Goal: Task Accomplishment & Management: Complete application form

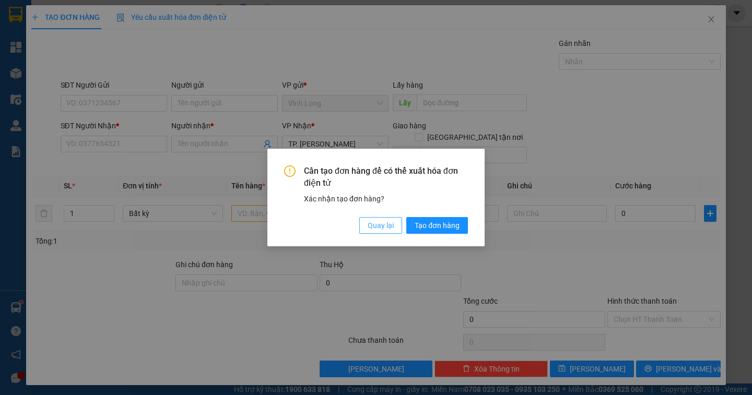
click at [365, 224] on button "Quay lại" at bounding box center [380, 225] width 43 height 17
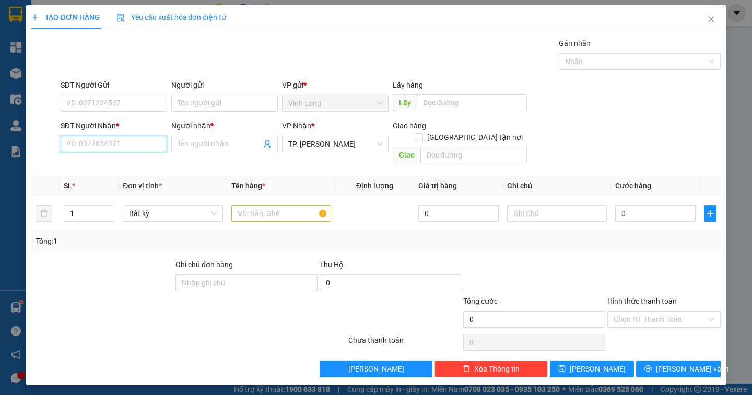
click at [132, 148] on input "SĐT Người Nhận *" at bounding box center [114, 144] width 106 height 17
type input "0934045657"
click at [129, 165] on div "0934045657 - [PERSON_NAME]" at bounding box center [118, 164] width 103 height 11
type input "NGÂN HÀ"
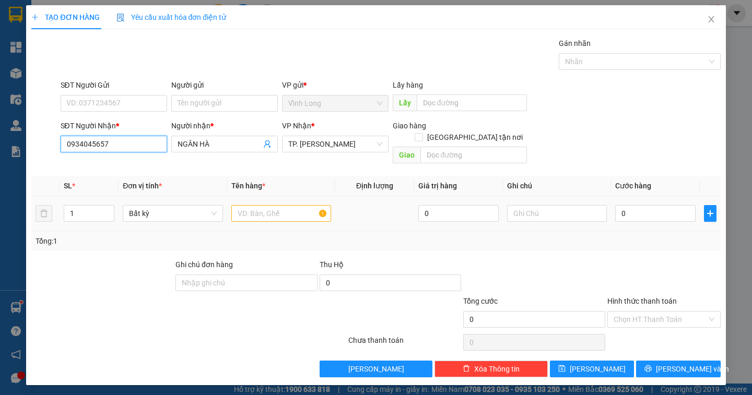
type input "0934045657"
click at [252, 206] on input "text" at bounding box center [281, 213] width 100 height 17
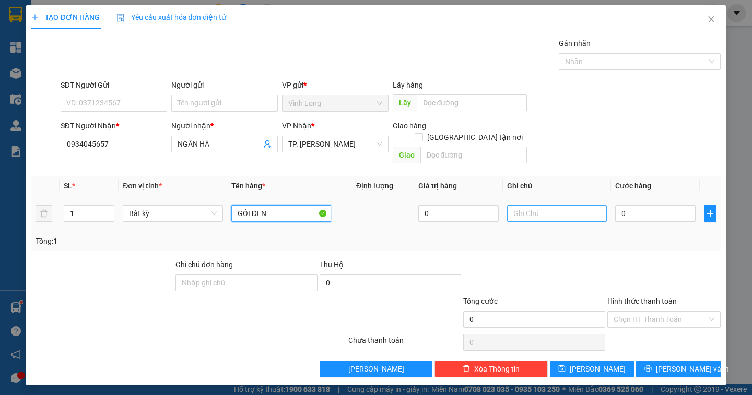
type input "GÓI ĐEN"
click at [543, 207] on input "text" at bounding box center [557, 213] width 100 height 17
type input "NGÂN"
type input "2"
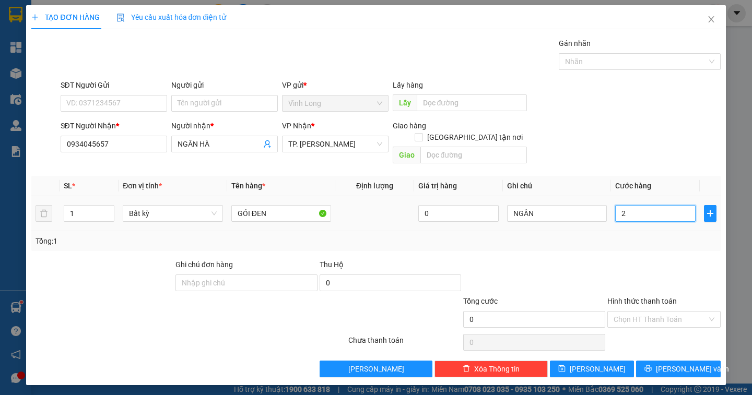
type input "2"
type input "20"
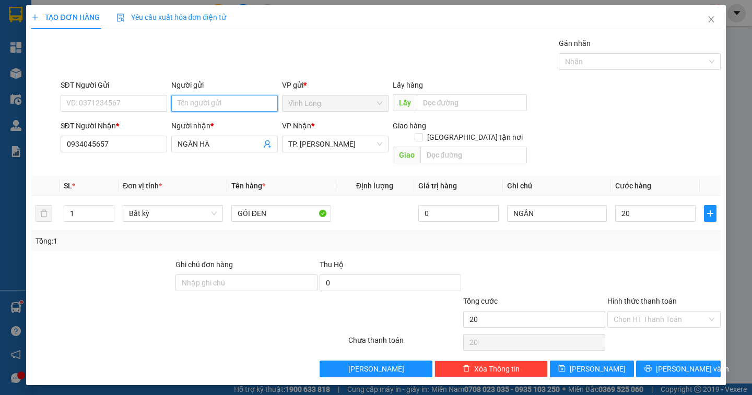
type input "20.000"
click at [212, 104] on input "Người gửi" at bounding box center [224, 103] width 106 height 17
type input "B"
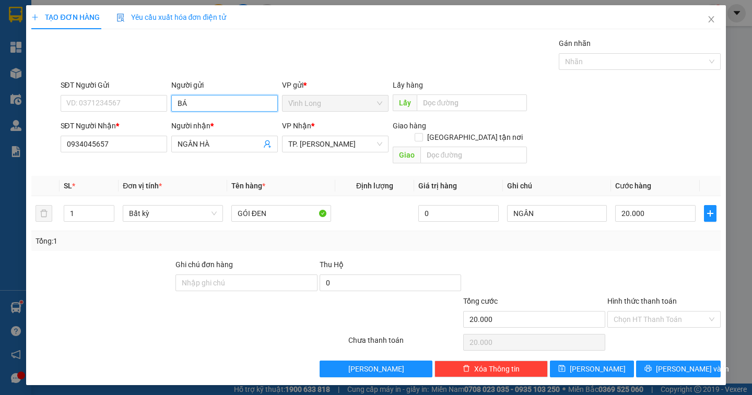
type input "BÁN"
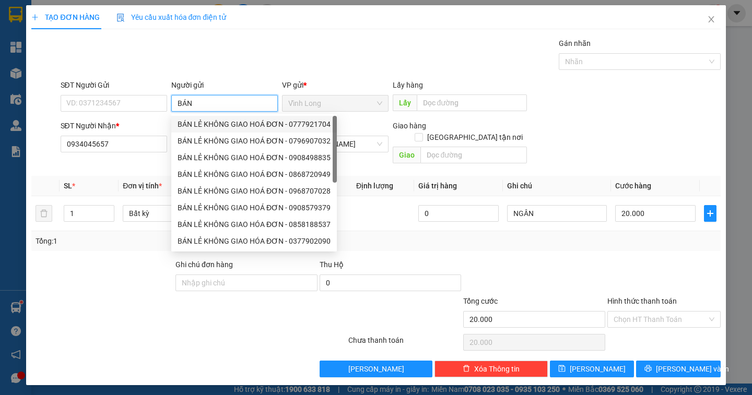
click at [240, 122] on div "BÁN LẺ KHÔNG GIAO HOÁ ĐƠN - 0777921704" at bounding box center [253, 123] width 153 height 11
type input "0777921704"
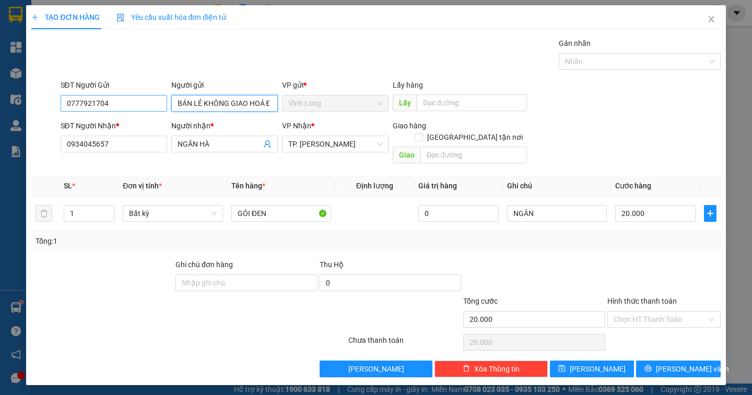
type input "BÁN LẺ KHÔNG GIAO HOÁ ĐƠN"
drag, startPoint x: 125, startPoint y: 107, endPoint x: 33, endPoint y: 103, distance: 92.0
click at [34, 110] on div "SĐT Người Gửi 0777921704 0777921704 Người gửi BÁN LẺ KHÔNG GIAO HOÁ ĐƠN VP gửi …" at bounding box center [375, 97] width 691 height 37
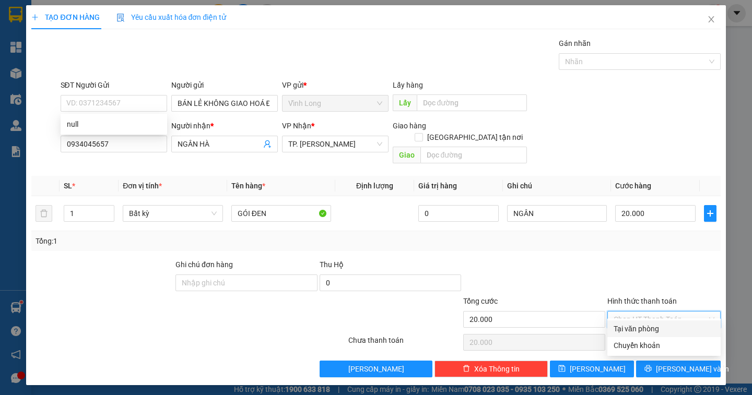
click at [666, 312] on input "Hình thức thanh toán" at bounding box center [659, 320] width 93 height 16
click at [660, 334] on div "Tại văn phòng" at bounding box center [663, 328] width 101 height 11
type input "0"
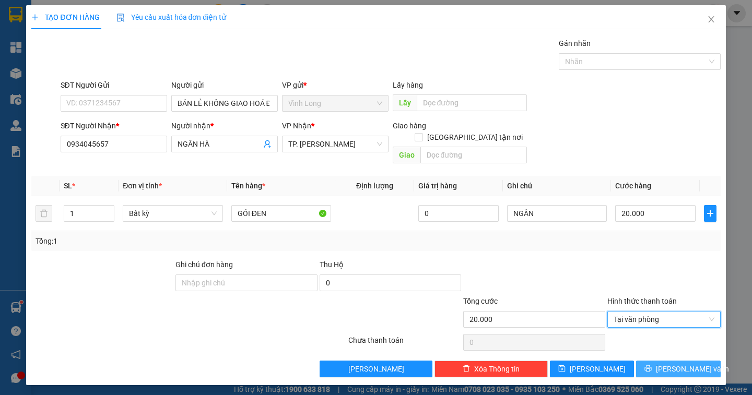
click at [680, 363] on span "[PERSON_NAME] và In" at bounding box center [692, 368] width 73 height 11
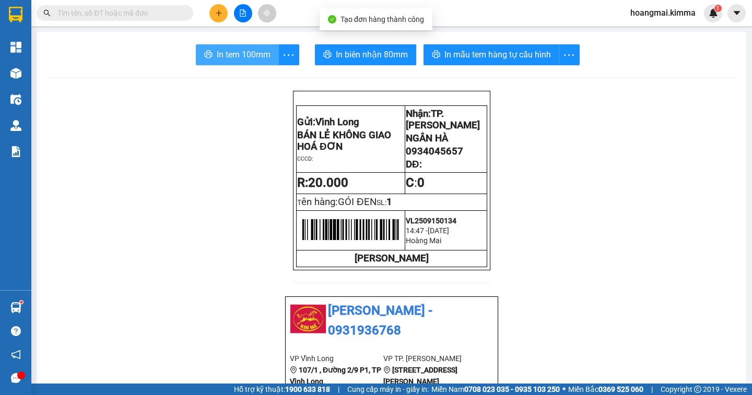
click at [241, 53] on span "In tem 100mm" at bounding box center [244, 54] width 54 height 13
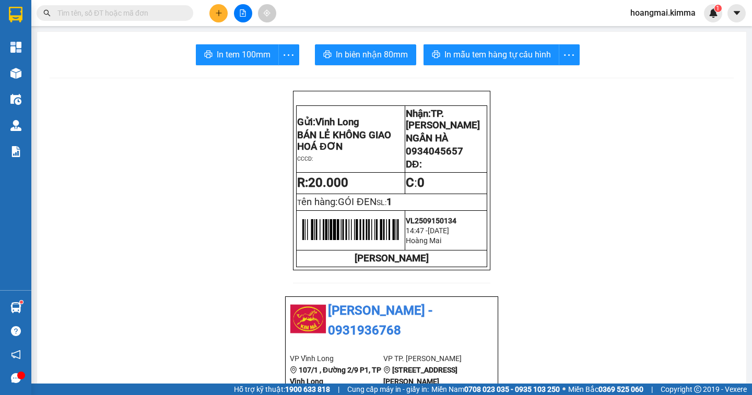
click at [116, 15] on input "text" at bounding box center [118, 12] width 123 height 11
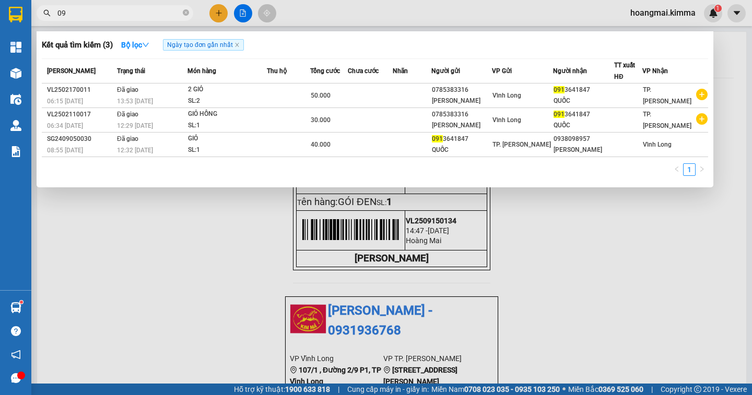
type input "0"
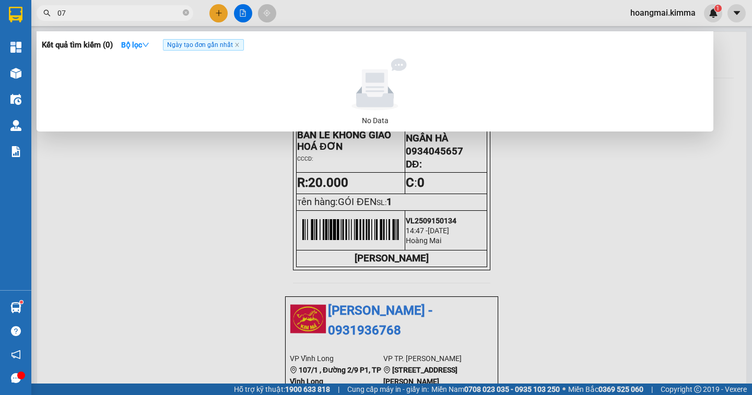
type input "0"
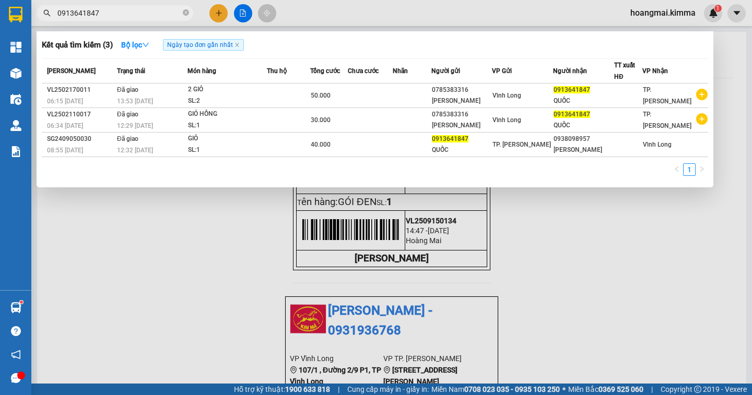
type input "0913641847"
click at [134, 246] on div at bounding box center [376, 197] width 752 height 395
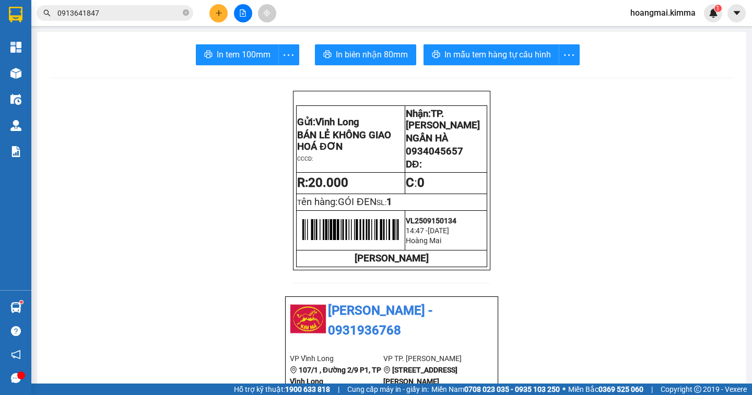
click at [112, 20] on span "0913641847" at bounding box center [115, 13] width 157 height 16
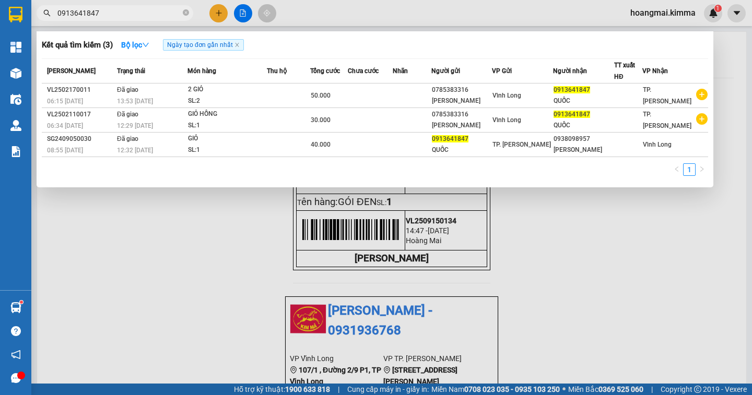
click at [242, 15] on div at bounding box center [376, 197] width 752 height 395
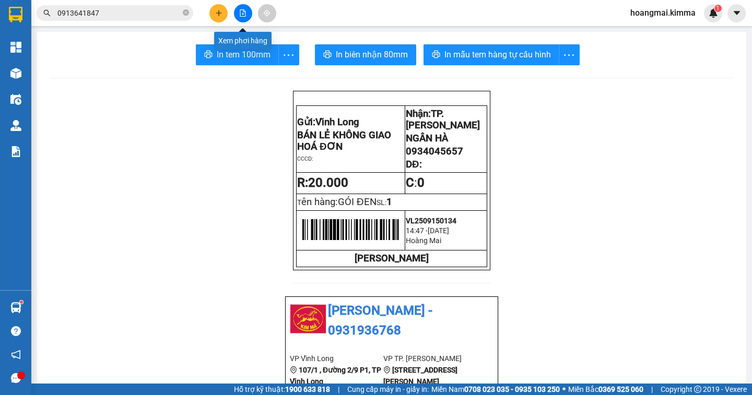
click at [238, 15] on button at bounding box center [243, 13] width 18 height 18
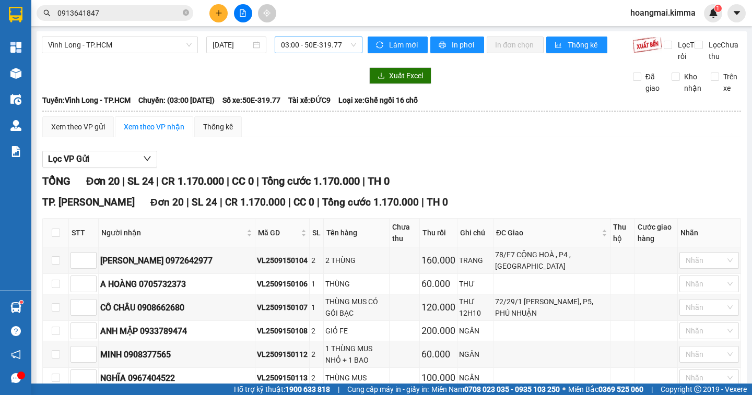
click at [345, 45] on span "03:00 - 50E-319.77" at bounding box center [318, 45] width 75 height 16
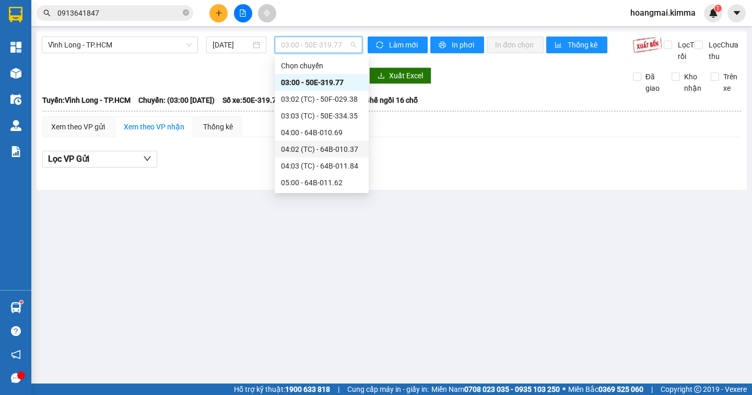
scroll to position [104, 0]
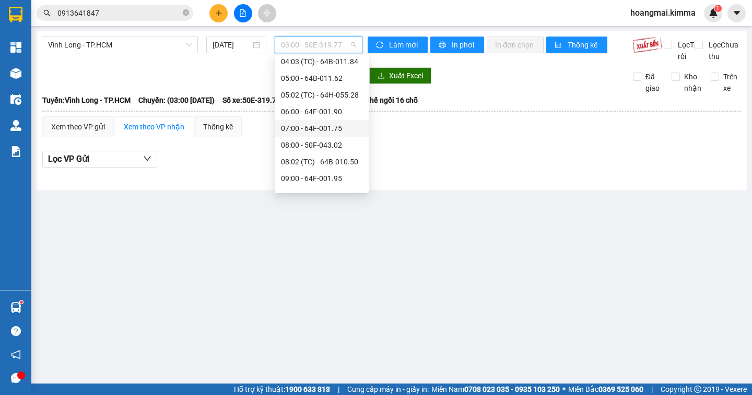
click at [347, 133] on div "07:00 - 64F-001.75" at bounding box center [321, 128] width 81 height 11
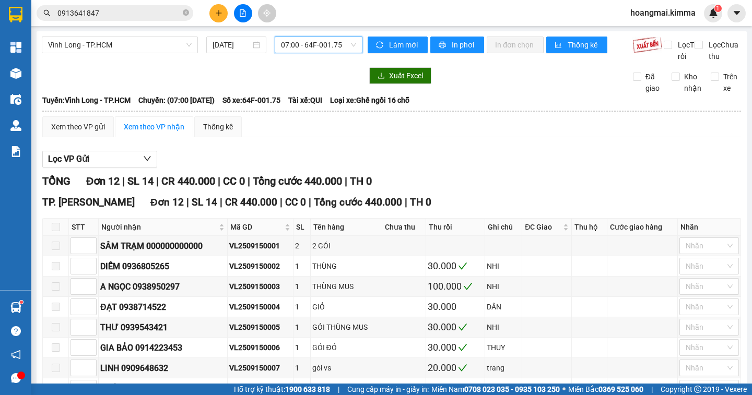
click at [329, 44] on span "07:00 - 64F-001.75" at bounding box center [318, 45] width 75 height 16
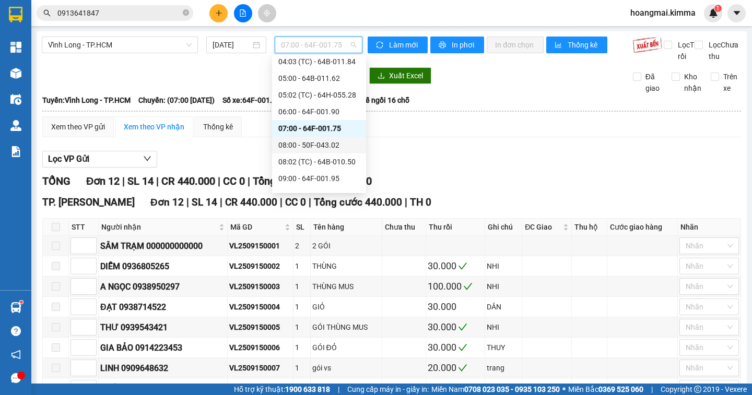
click at [330, 147] on div "08:00 - 50F-043.02" at bounding box center [318, 144] width 81 height 11
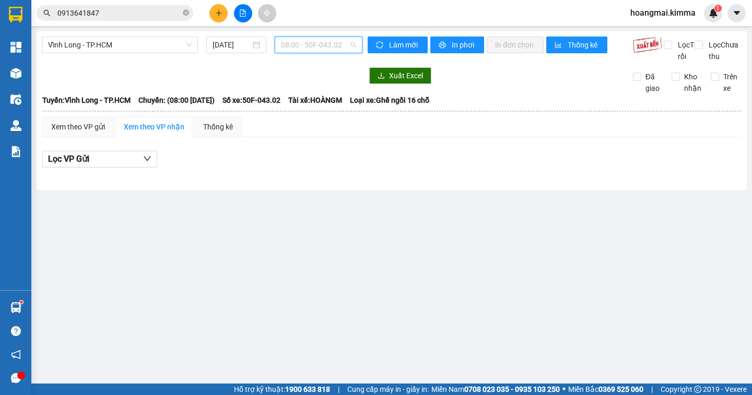
click at [343, 41] on span "08:00 - 50F-043.02" at bounding box center [318, 45] width 75 height 16
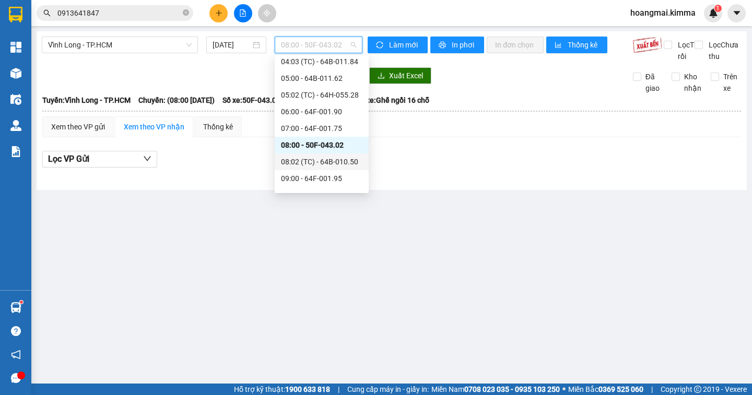
click at [349, 161] on div "08:02 (TC) - 64B-010.50" at bounding box center [321, 161] width 81 height 11
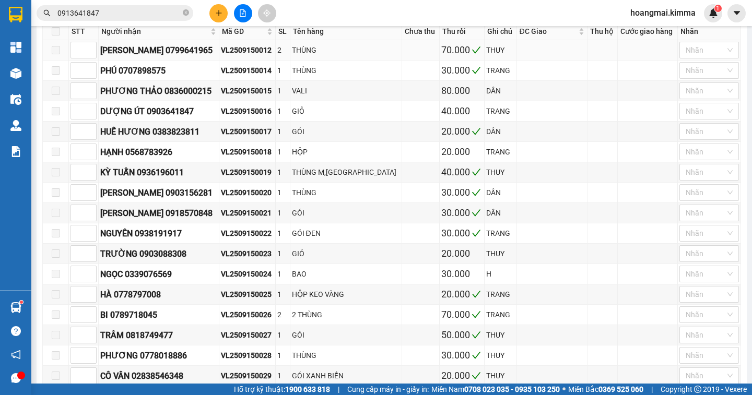
scroll to position [91, 0]
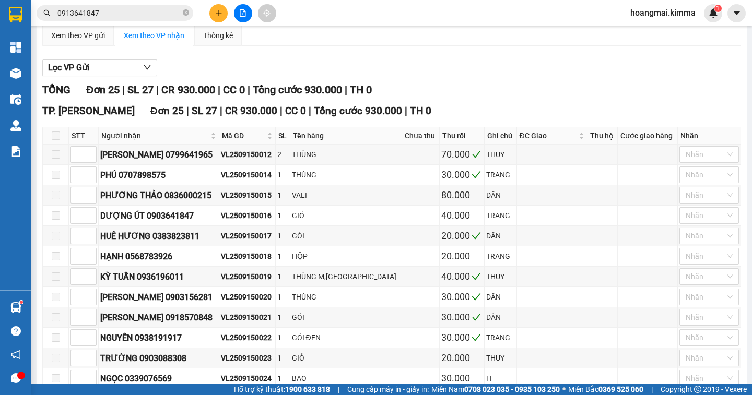
click at [106, 10] on input "0913641847" at bounding box center [118, 12] width 123 height 11
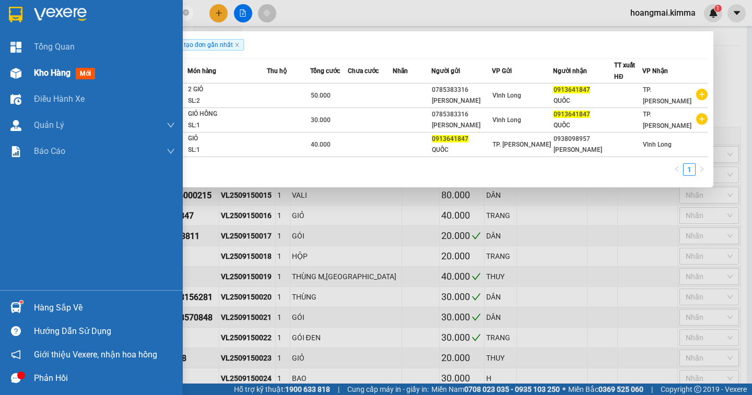
click at [69, 75] on span "Kho hàng" at bounding box center [52, 73] width 37 height 10
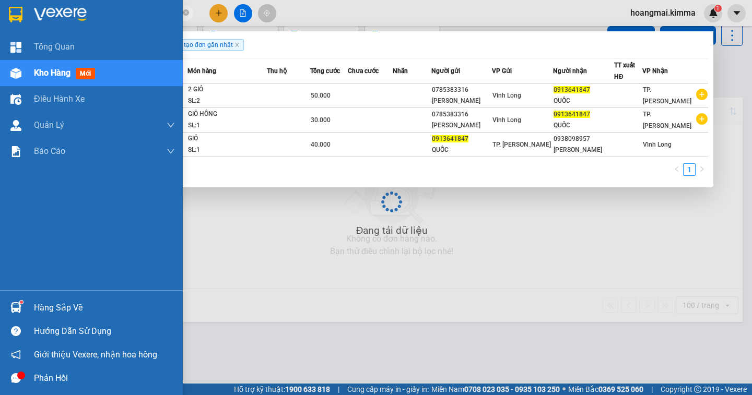
scroll to position [48, 0]
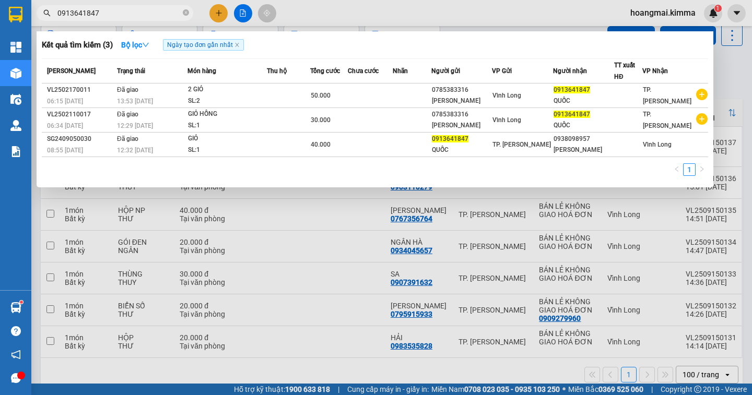
click at [722, 79] on div at bounding box center [376, 197] width 752 height 395
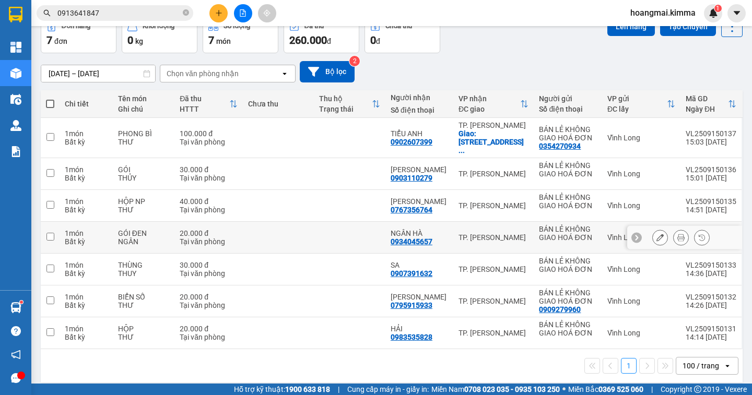
scroll to position [0, 0]
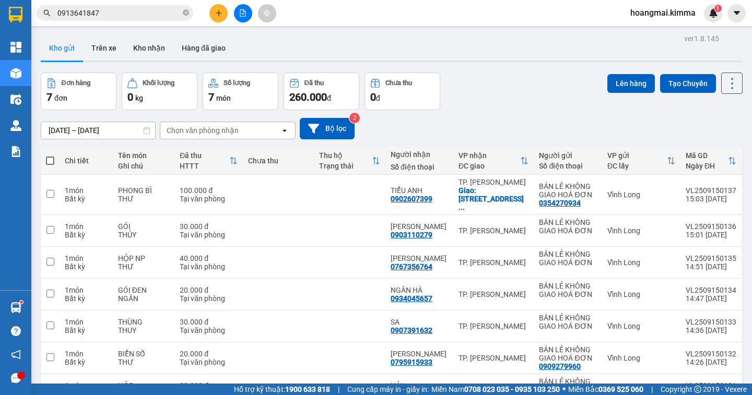
click at [51, 159] on span at bounding box center [50, 161] width 8 height 8
click at [50, 156] on input "checkbox" at bounding box center [50, 156] width 0 height 0
checkbox input "true"
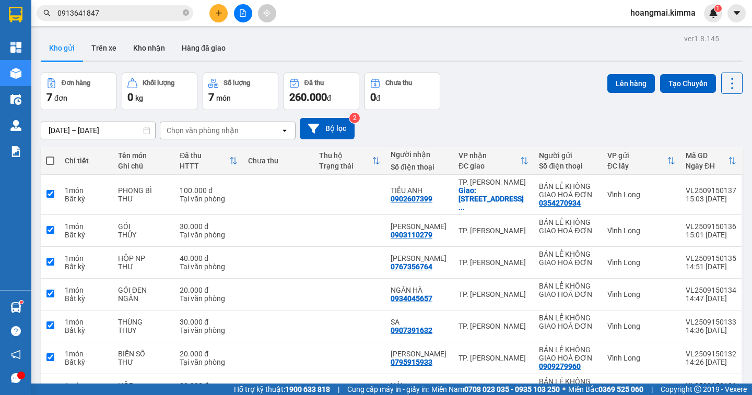
checkbox input "true"
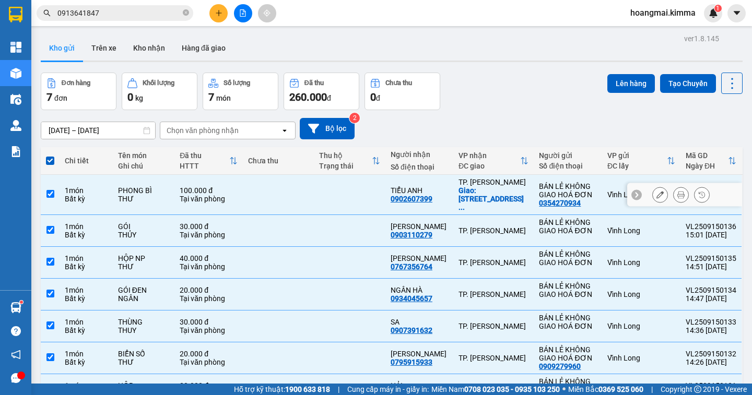
click at [50, 190] on input "checkbox" at bounding box center [50, 194] width 8 height 8
checkbox input "false"
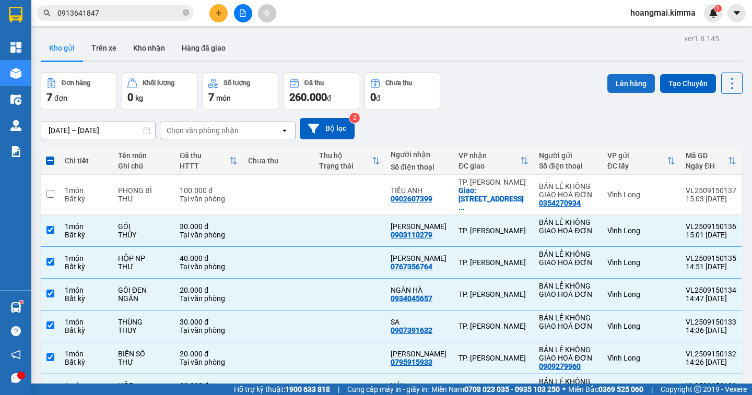
click at [626, 82] on button "Lên hàng" at bounding box center [631, 83] width 48 height 19
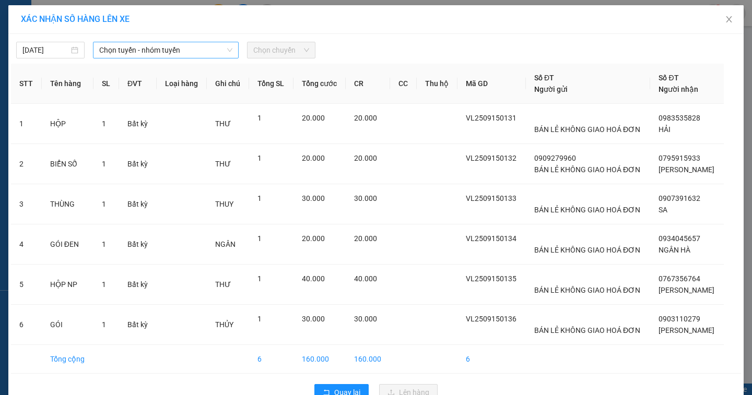
click at [161, 51] on span "Chọn tuyến - nhóm tuyến" at bounding box center [165, 50] width 133 height 16
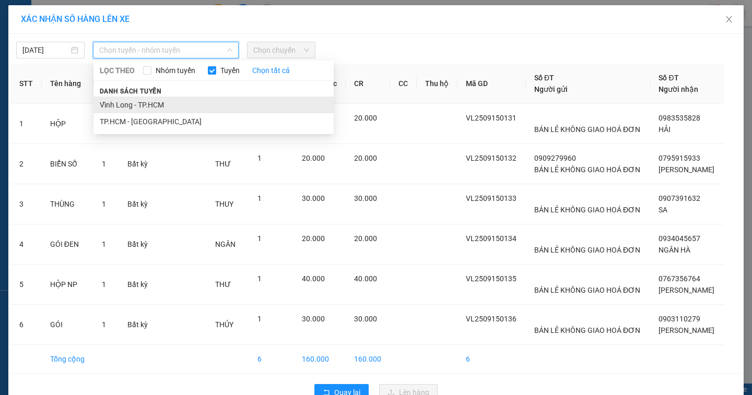
click at [143, 108] on li "Vĩnh Long - TP.HCM" at bounding box center [213, 105] width 240 height 17
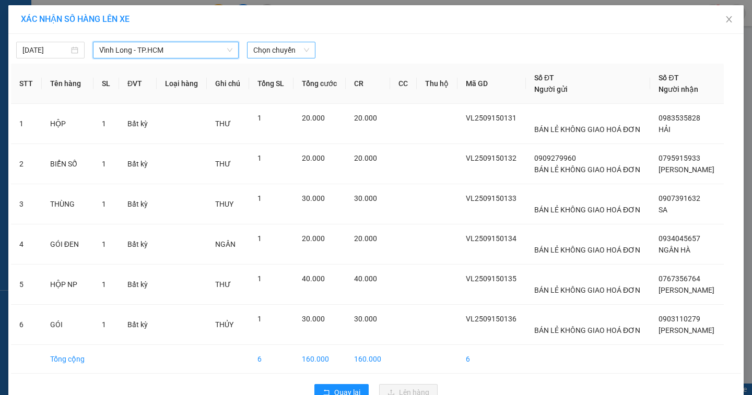
click at [289, 51] on span "Chọn chuyến" at bounding box center [281, 50] width 56 height 16
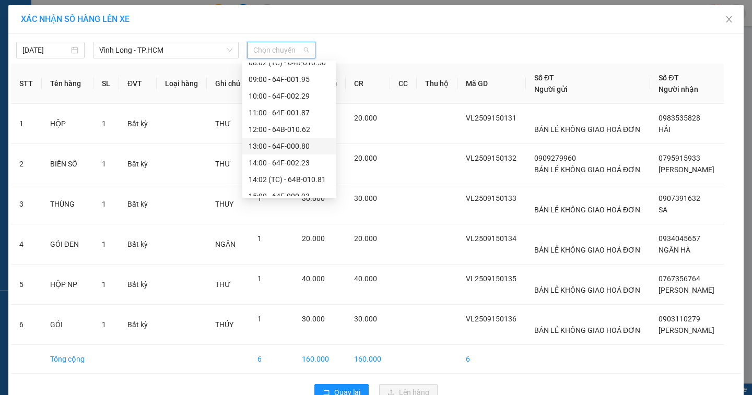
scroll to position [267, 0]
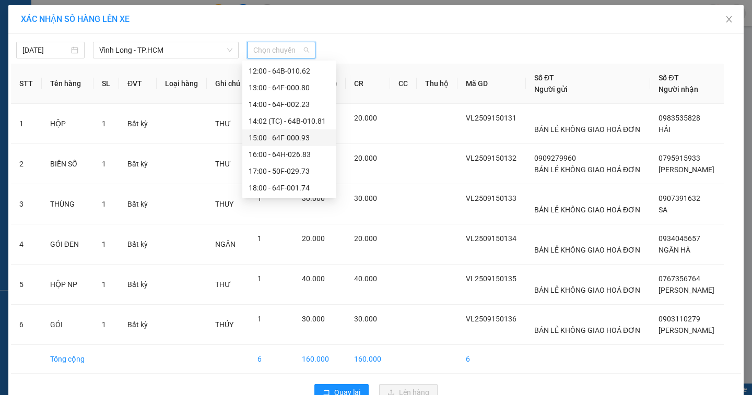
click at [310, 139] on div "15:00 - 64F-000.93" at bounding box center [288, 137] width 81 height 11
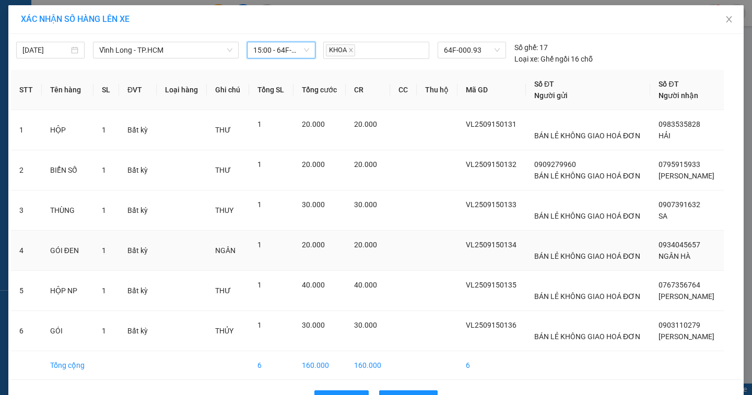
scroll to position [32, 0]
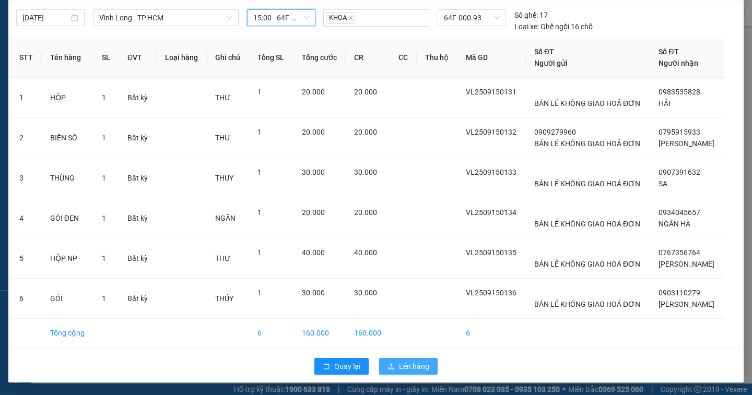
click at [409, 363] on span "Lên hàng" at bounding box center [414, 366] width 30 height 11
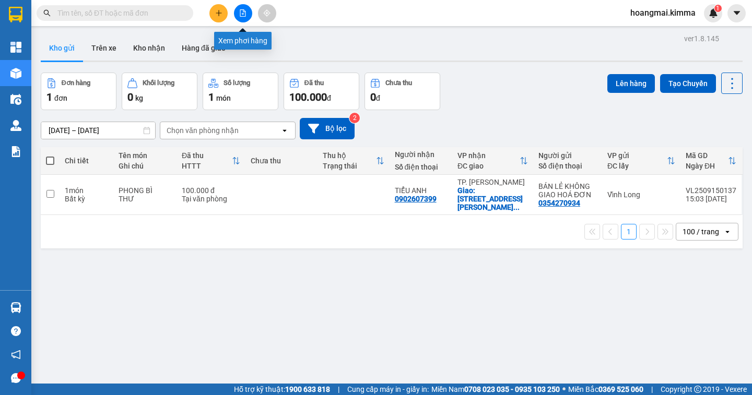
click at [243, 14] on icon "file-add" at bounding box center [243, 12] width 6 height 7
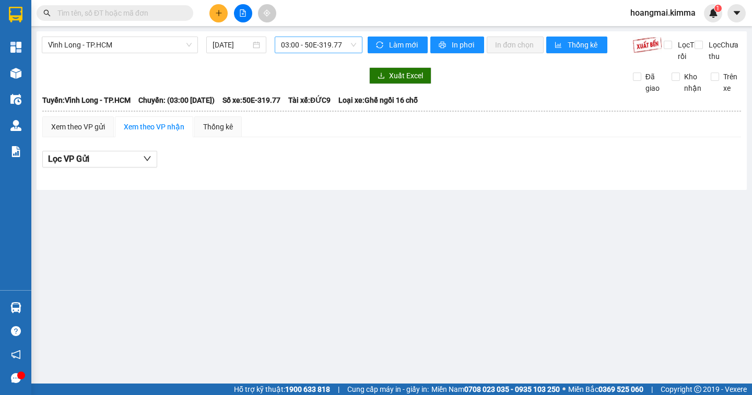
click at [347, 48] on span "03:00 - 50E-319.77" at bounding box center [318, 45] width 75 height 16
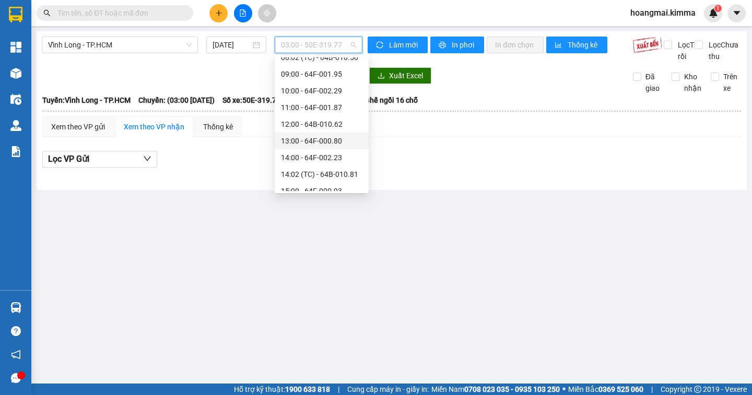
scroll to position [267, 0]
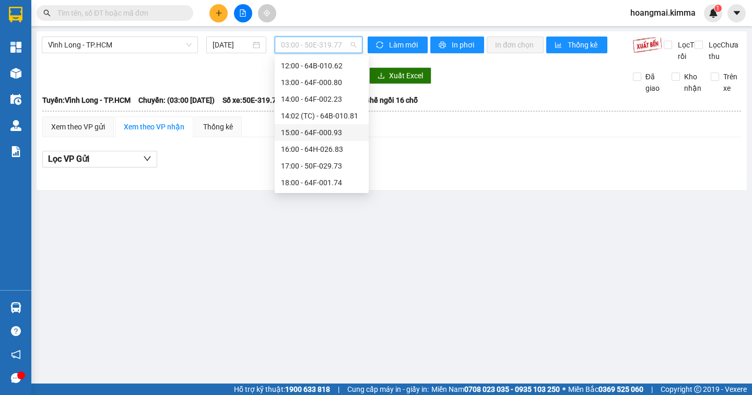
click at [343, 135] on div "15:00 - 64F-000.93" at bounding box center [321, 132] width 81 height 11
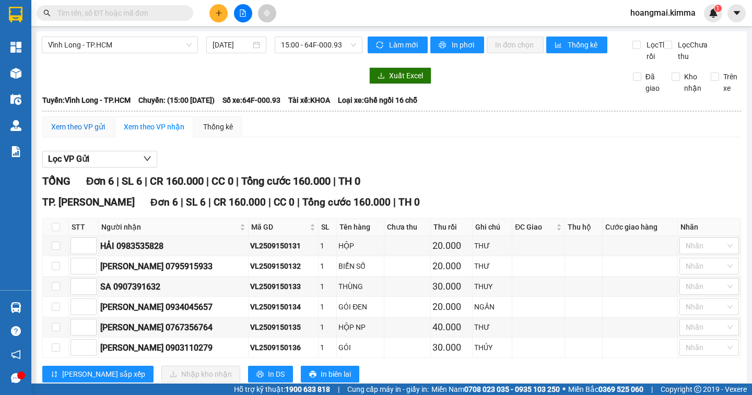
click at [78, 133] on div "Xem theo VP gửi" at bounding box center [78, 126] width 54 height 11
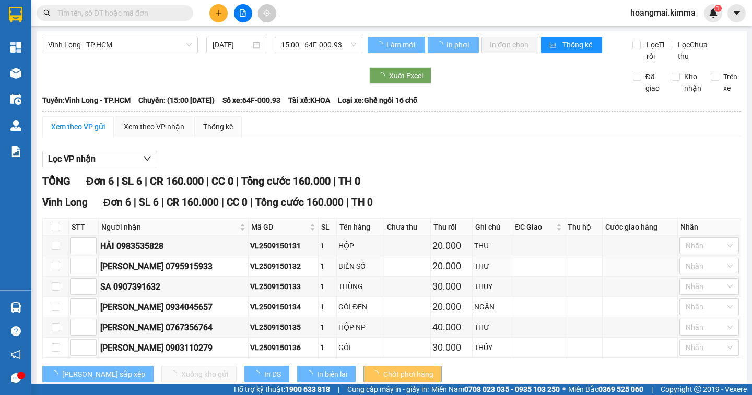
scroll to position [40, 0]
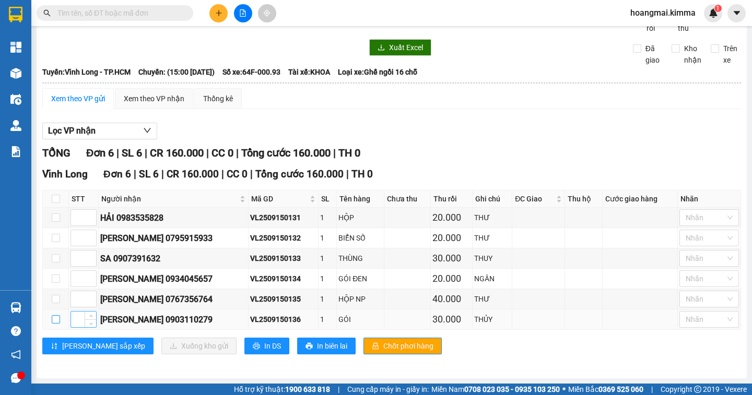
drag, startPoint x: 53, startPoint y: 319, endPoint x: 73, endPoint y: 319, distance: 19.8
click at [53, 319] on input "checkbox" at bounding box center [56, 319] width 8 height 8
checkbox input "true"
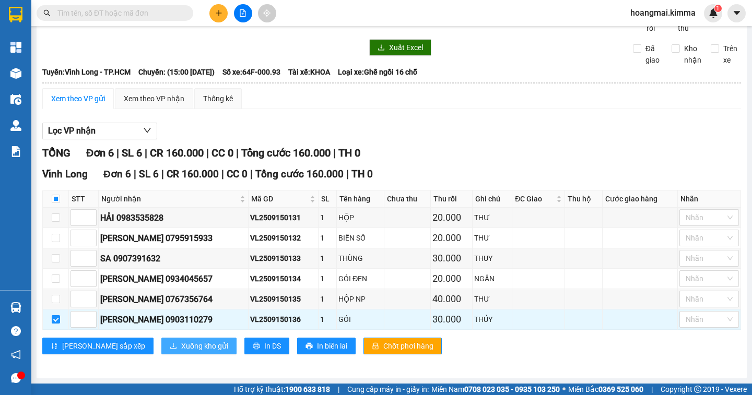
click at [181, 346] on span "Xuống kho gửi" at bounding box center [204, 345] width 47 height 11
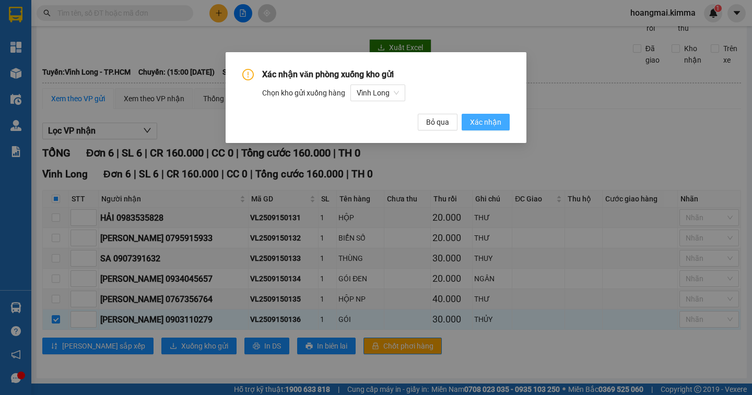
click at [489, 127] on span "Xác nhận" at bounding box center [485, 121] width 31 height 11
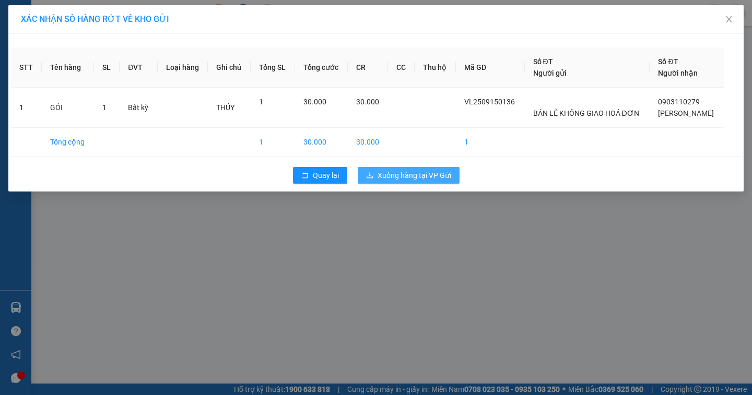
drag, startPoint x: 405, startPoint y: 181, endPoint x: 408, endPoint y: 175, distance: 6.1
click at [405, 178] on span "Xuống hàng tại VP Gửi" at bounding box center [414, 175] width 74 height 11
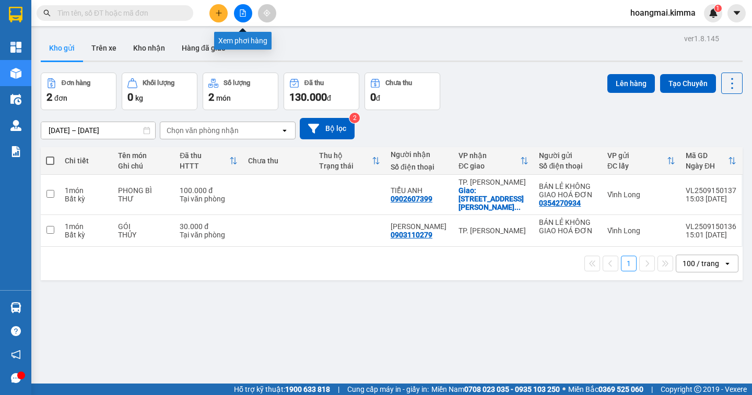
click at [244, 13] on icon "file-add" at bounding box center [242, 12] width 7 height 7
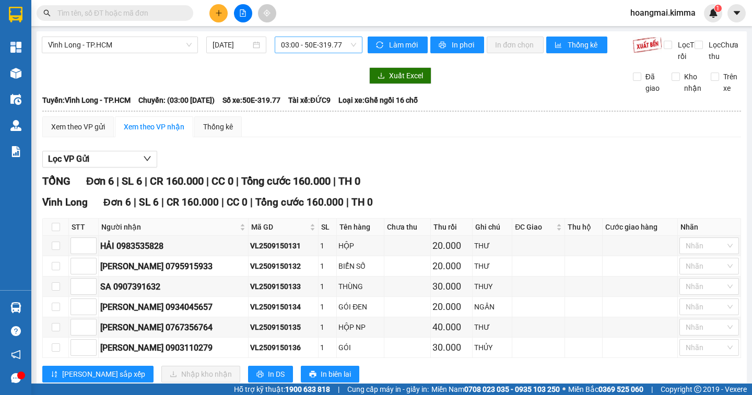
click at [345, 43] on span "03:00 - 50E-319.77" at bounding box center [318, 45] width 75 height 16
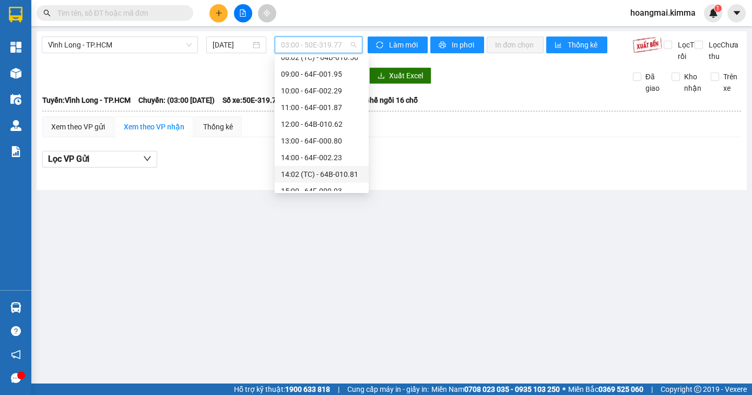
scroll to position [267, 0]
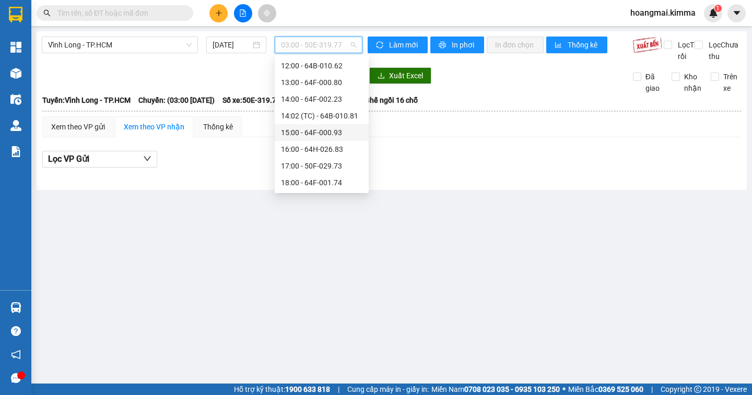
click at [351, 134] on div "15:00 - 64F-000.93" at bounding box center [321, 132] width 81 height 11
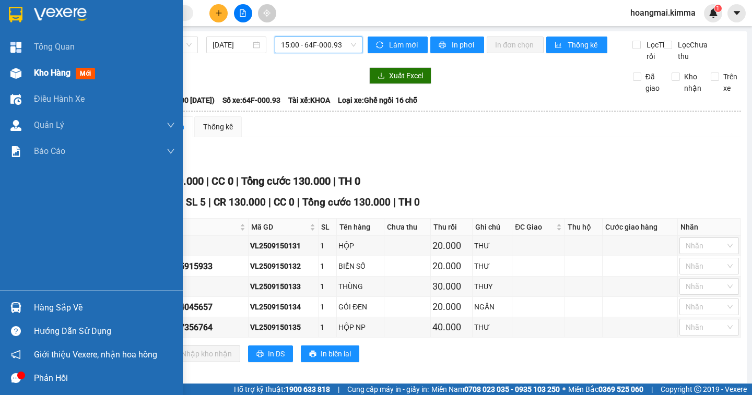
click at [44, 71] on span "Kho hàng" at bounding box center [52, 73] width 37 height 10
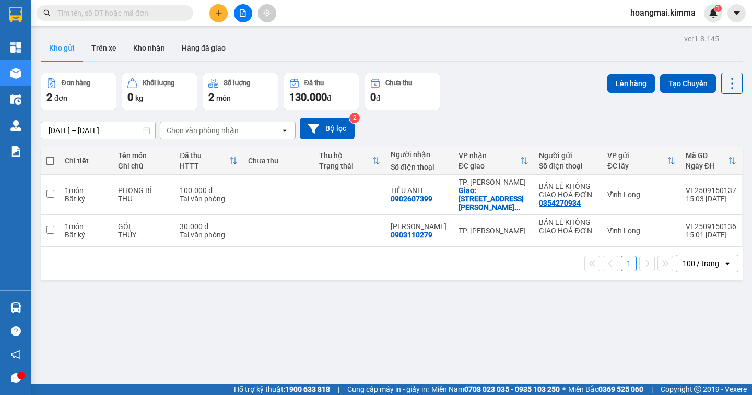
click at [150, 17] on input "text" at bounding box center [118, 12] width 123 height 11
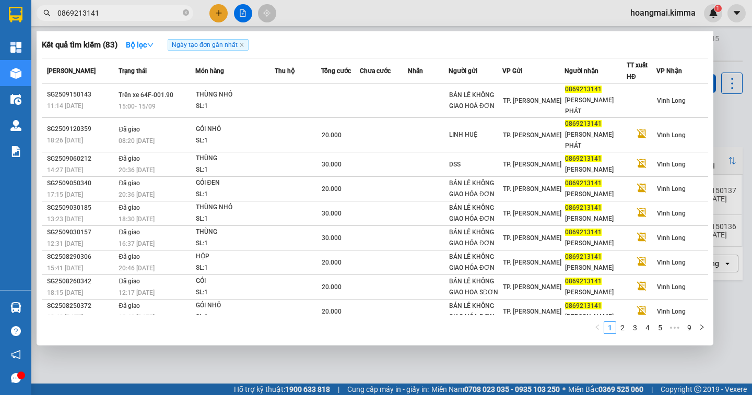
type input "0869213141"
click at [218, 11] on div at bounding box center [376, 197] width 752 height 395
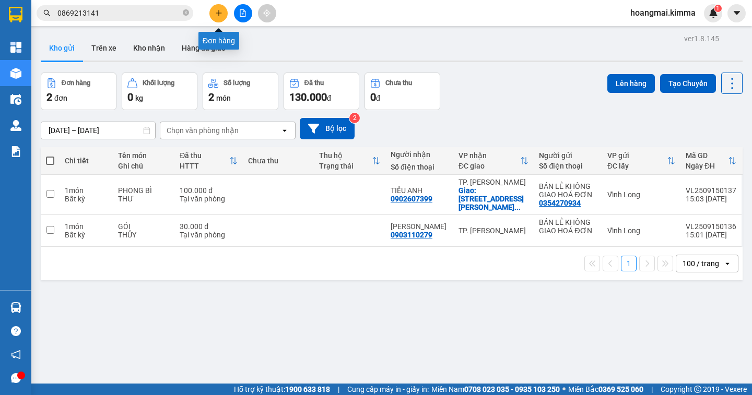
click at [218, 16] on icon "plus" at bounding box center [218, 12] width 7 height 7
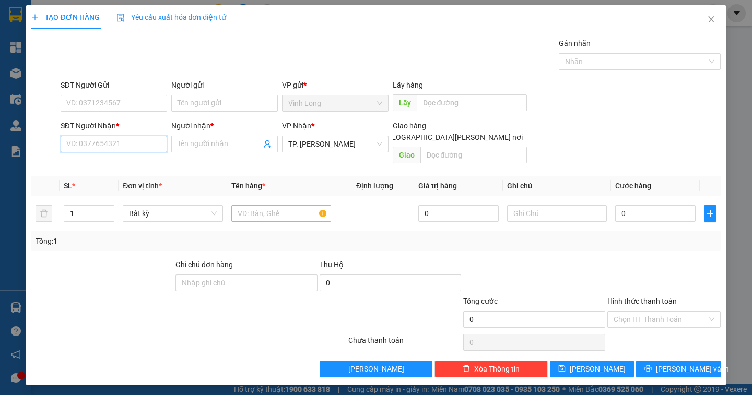
click at [119, 146] on input "SĐT Người Nhận *" at bounding box center [114, 144] width 106 height 17
drag, startPoint x: 118, startPoint y: 145, endPoint x: 0, endPoint y: 39, distance: 158.6
click at [103, 137] on input "SĐT Người Nhận *" at bounding box center [114, 144] width 106 height 17
type input "0913122211"
click at [139, 164] on div "0913122211 - NGỌC ANH" at bounding box center [118, 164] width 103 height 11
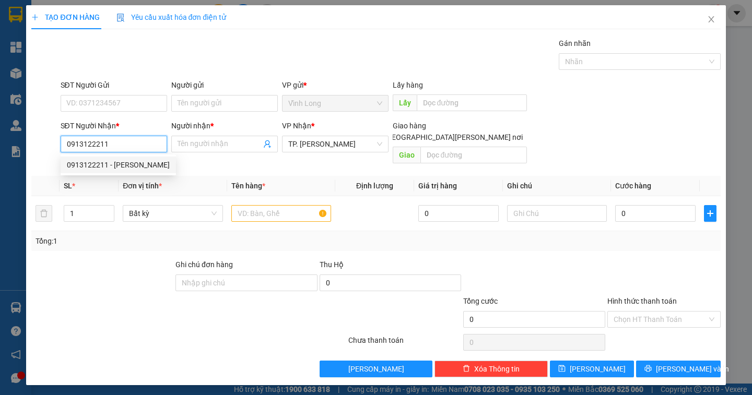
type input "NGỌC ANH"
type input "0913122211"
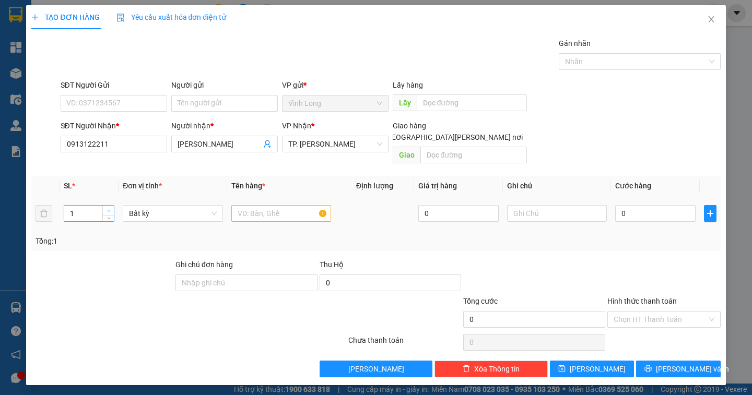
type input "2"
click at [109, 209] on icon "up" at bounding box center [109, 211] width 4 height 4
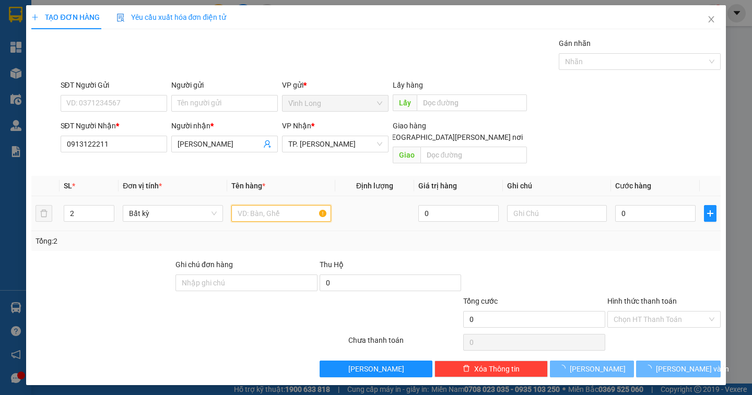
click at [260, 205] on input "text" at bounding box center [281, 213] width 100 height 17
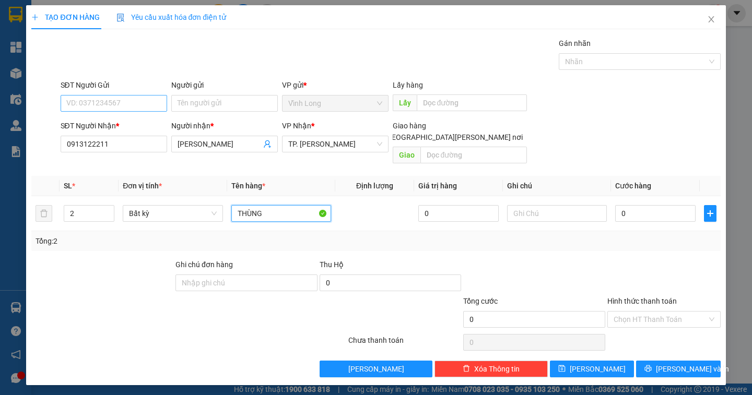
type input "THÙNG"
click at [109, 102] on input "SĐT Người Gửi" at bounding box center [114, 103] width 106 height 17
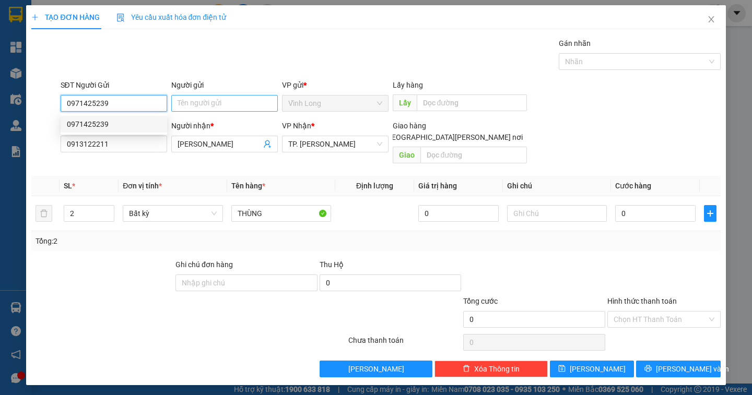
type input "0971425239"
click at [183, 102] on input "Người gửi" at bounding box center [224, 103] width 106 height 17
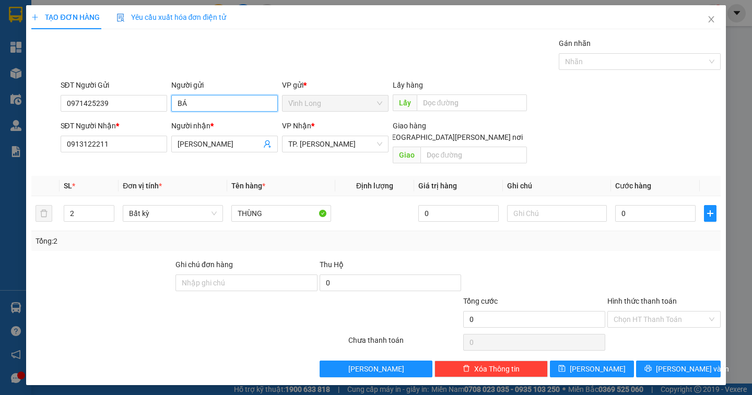
type input "BÁN"
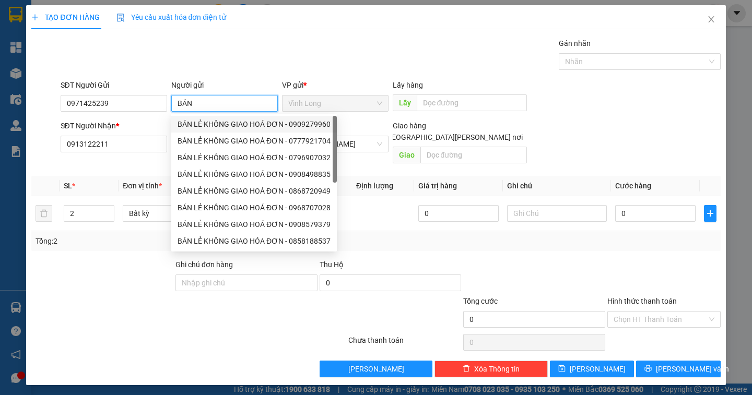
drag, startPoint x: 221, startPoint y: 124, endPoint x: 110, endPoint y: 117, distance: 111.4
click at [221, 124] on div "BÁN LẺ KHÔNG GIAO HOÁ ĐƠN - 0909279960" at bounding box center [253, 123] width 153 height 11
type input "0909279960"
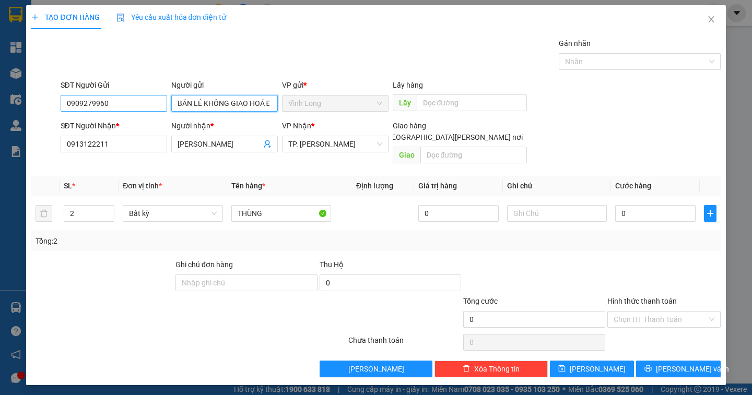
type input "BÁN LẺ KHÔNG GIAO HOÁ ĐƠN"
drag, startPoint x: 111, startPoint y: 107, endPoint x: 0, endPoint y: 114, distance: 110.9
click at [0, 114] on div "TẠO ĐƠN HÀNG Yêu cầu xuất hóa đơn điện tử Transit Pickup Surcharge Ids Transit …" at bounding box center [376, 197] width 752 height 395
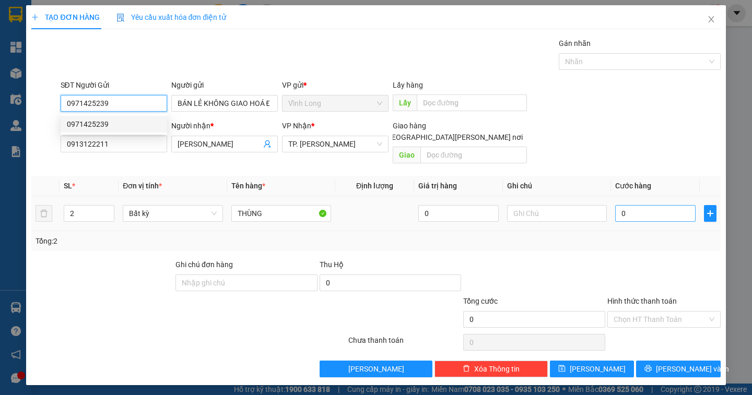
type input "0971425239"
click at [642, 205] on input "0" at bounding box center [655, 213] width 80 height 17
type input "1"
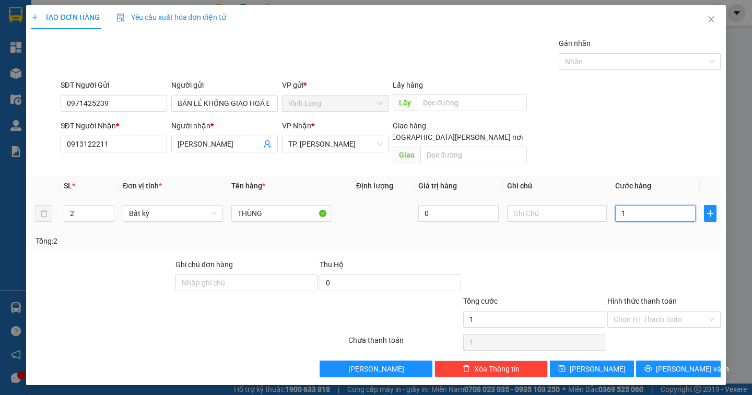
type input "16"
type input "160"
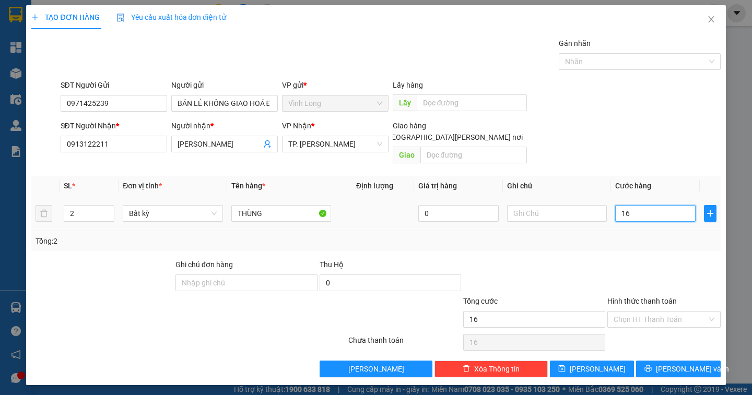
type input "160"
type input "160.000"
click at [526, 205] on input "text" at bounding box center [557, 213] width 100 height 17
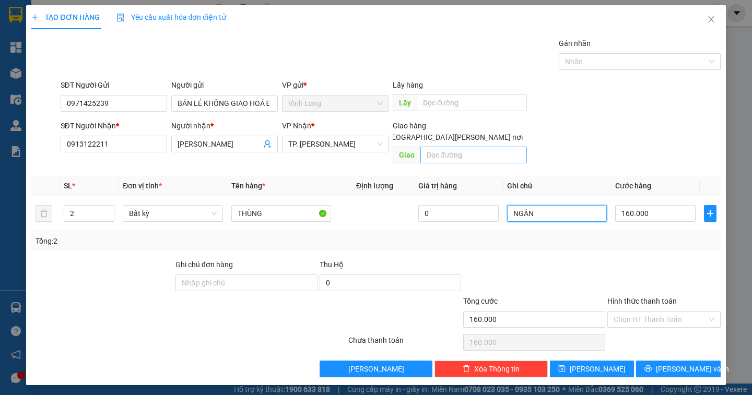
type input "NGÂN"
click at [437, 147] on input "text" at bounding box center [473, 155] width 106 height 17
click at [379, 133] on input "[GEOGRAPHIC_DATA] tận nơi" at bounding box center [375, 136] width 7 height 7
checkbox input "true"
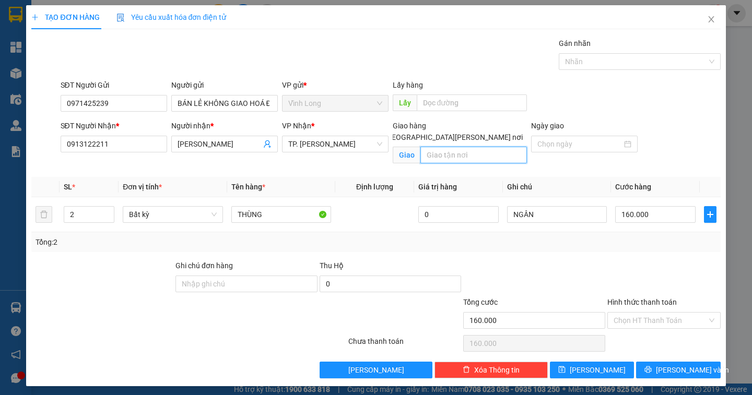
click at [436, 147] on input "text" at bounding box center [473, 155] width 106 height 17
type input "S"
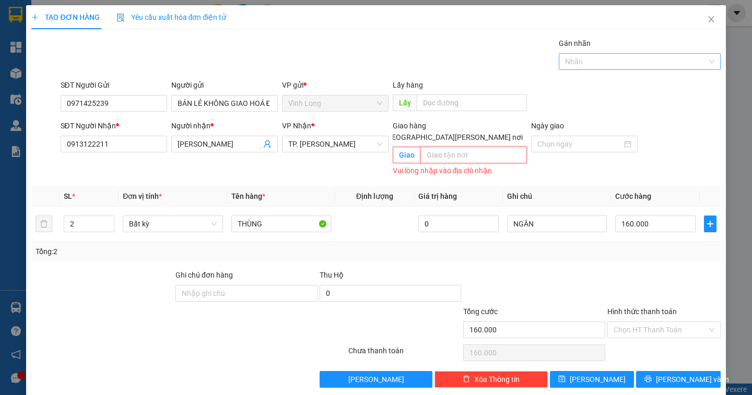
type input "O"
type input "Ô"
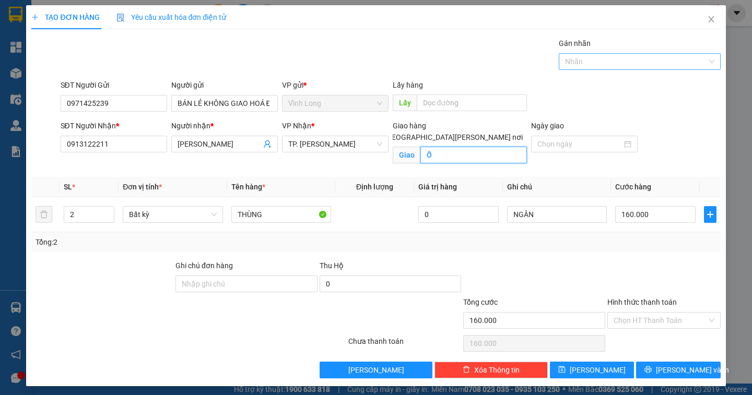
type input "Ố"
type input "SỐ 22 ĐƯỜNG SỐ 7 KDC VEN SÔNG, P TÂN PHONG Q7"
click at [669, 319] on input "Hình thức thanh toán" at bounding box center [659, 321] width 93 height 16
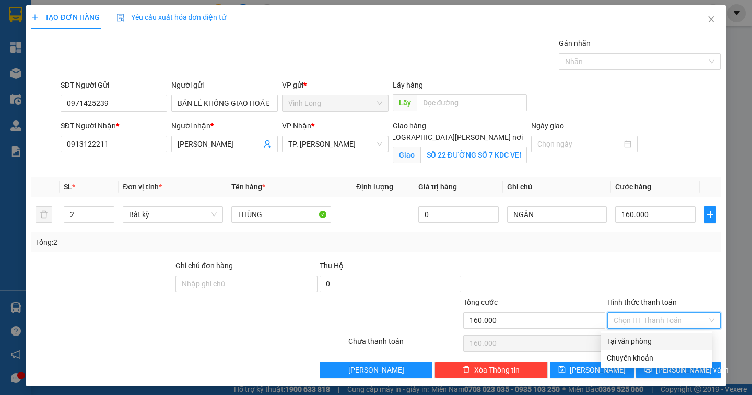
click at [650, 343] on div "Tại văn phòng" at bounding box center [656, 341] width 99 height 11
type input "0"
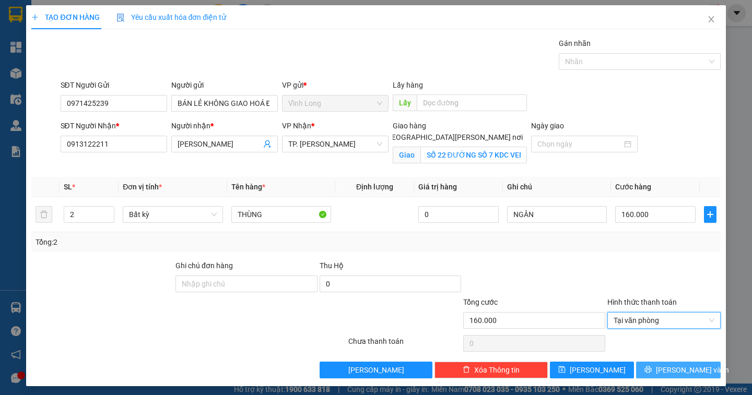
click at [674, 373] on span "[PERSON_NAME] và In" at bounding box center [692, 369] width 73 height 11
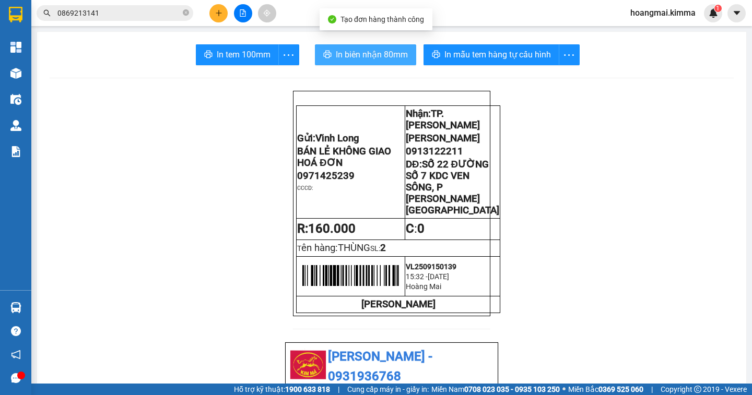
click at [355, 57] on span "In biên nhận 80mm" at bounding box center [372, 54] width 72 height 13
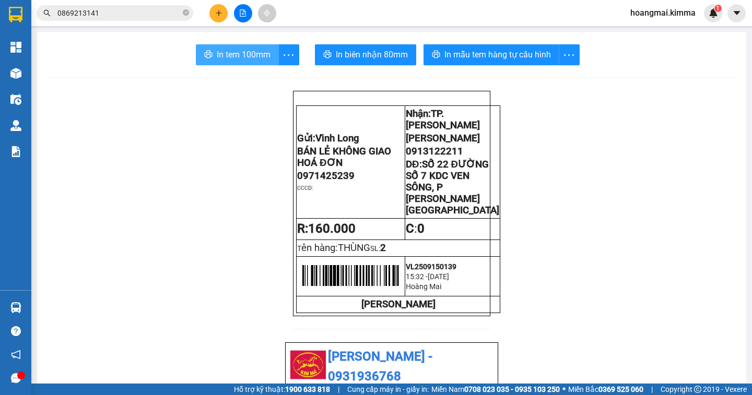
click at [238, 57] on span "In tem 100mm" at bounding box center [244, 54] width 54 height 13
click at [256, 55] on span "In tem 100mm" at bounding box center [244, 54] width 54 height 13
click at [216, 10] on icon "plus" at bounding box center [218, 12] width 7 height 7
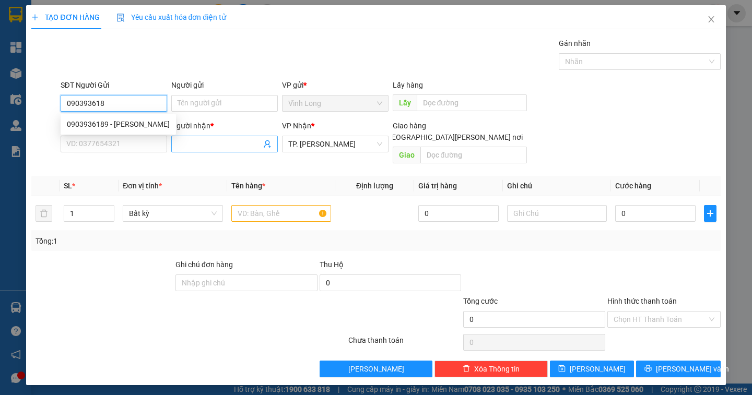
type input "0903936189"
click at [126, 126] on div "0903936189 - TRƯƠNG" at bounding box center [118, 123] width 103 height 11
type input "TRƯƠNG"
type input "0903936189"
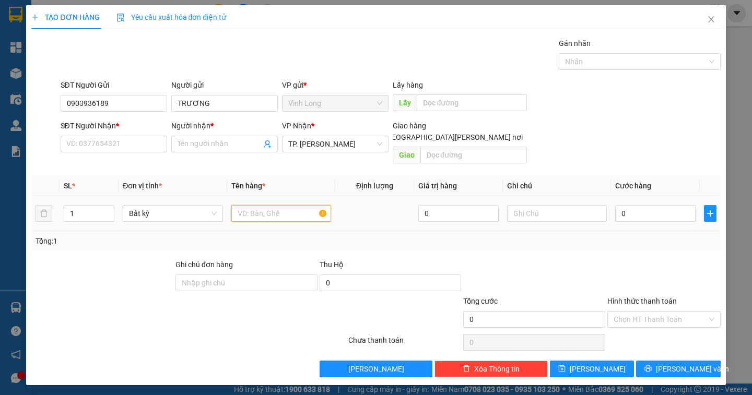
click at [242, 205] on input "text" at bounding box center [281, 213] width 100 height 17
type input "G"
type input "HỘP"
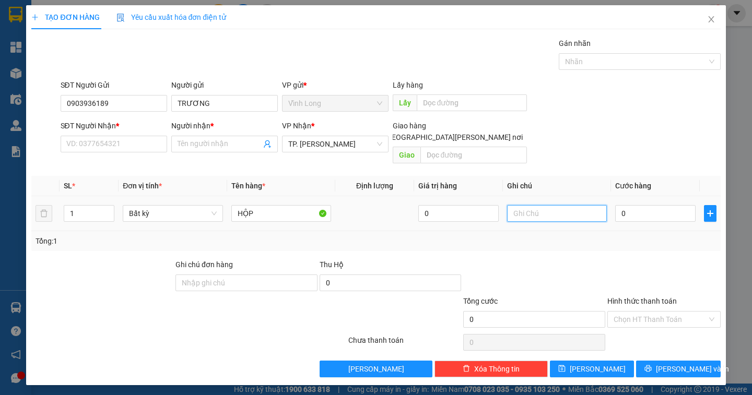
click at [554, 205] on input "text" at bounding box center [557, 213] width 100 height 17
type input "NGÂN"
click at [635, 205] on input "0" at bounding box center [655, 213] width 80 height 17
type input "2"
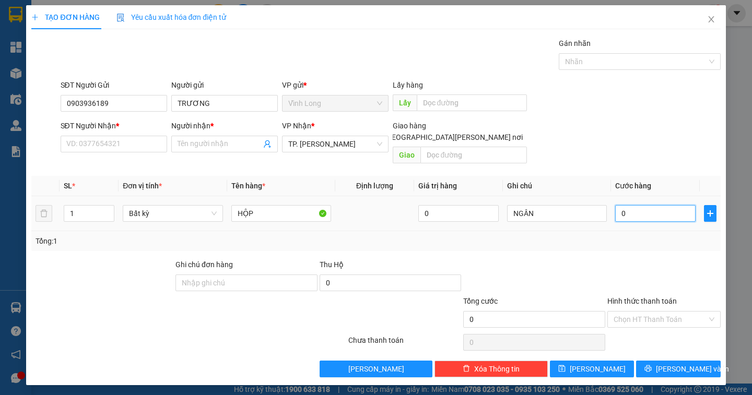
type input "2"
type input "20"
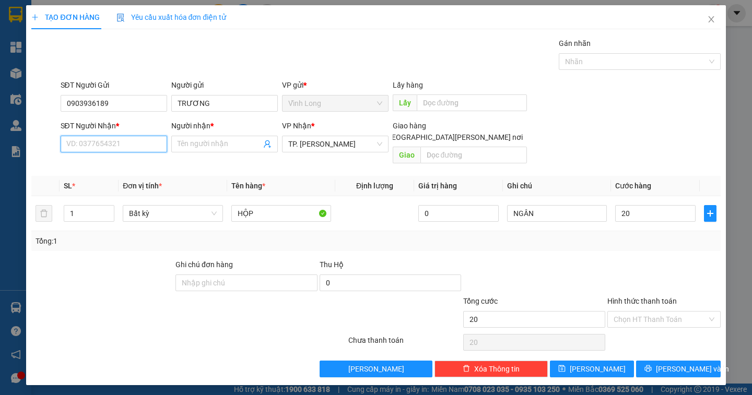
type input "20.000"
click at [125, 145] on input "SĐT Người Nhận *" at bounding box center [114, 144] width 106 height 17
type input "0908132932"
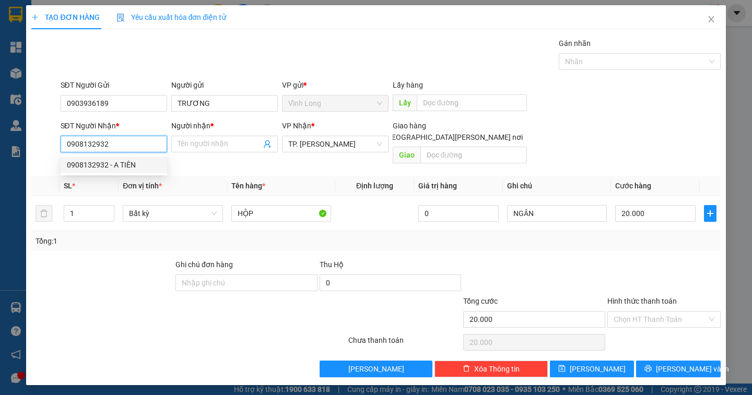
drag, startPoint x: 117, startPoint y: 162, endPoint x: 125, endPoint y: 161, distance: 7.9
click at [117, 162] on div "0908132932 - A TIÊN" at bounding box center [114, 164] width 94 height 11
type input "A TIÊN"
type input "0908132932"
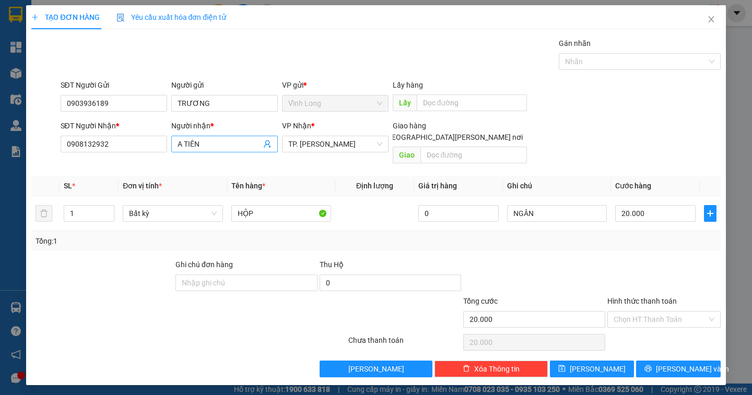
click at [203, 145] on input "A TIÊN" at bounding box center [219, 143] width 84 height 11
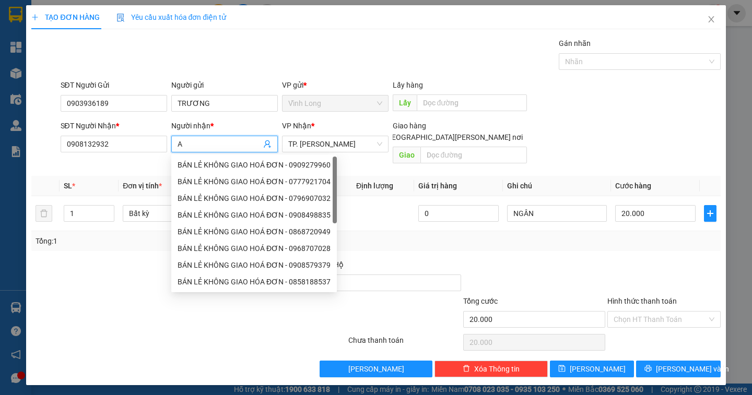
type input "A"
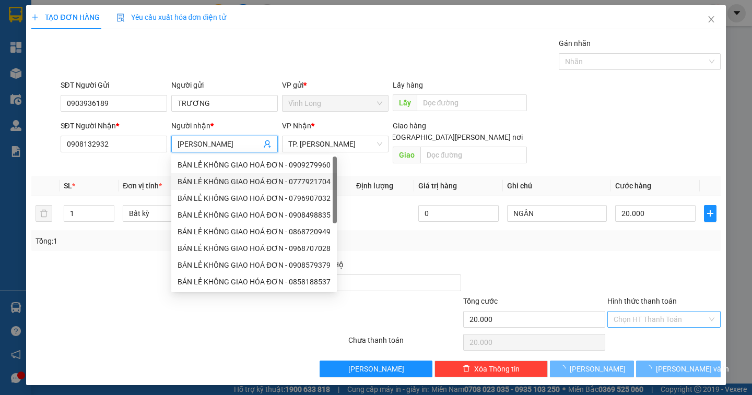
type input "NGỌC ANH"
click at [643, 312] on input "Hình thức thanh toán" at bounding box center [659, 320] width 93 height 16
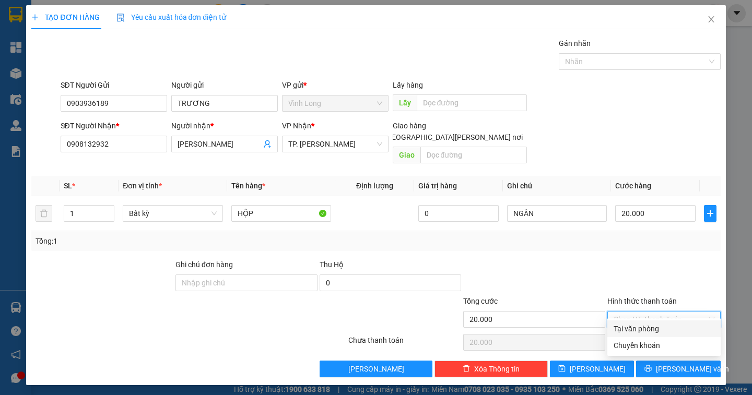
click at [638, 330] on div "Tại văn phòng" at bounding box center [663, 328] width 101 height 11
type input "0"
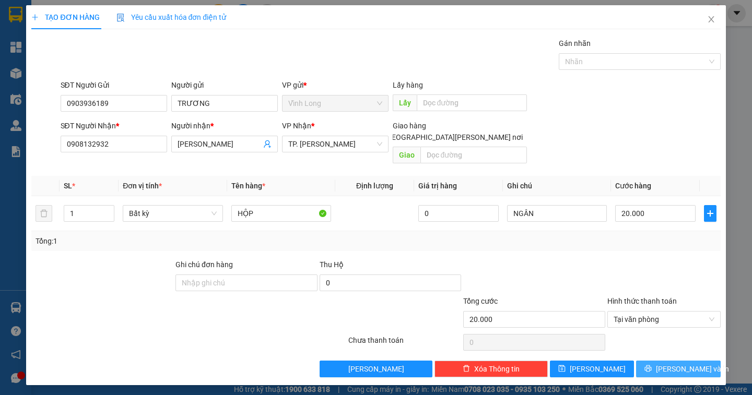
click at [659, 361] on button "[PERSON_NAME] và In" at bounding box center [678, 369] width 84 height 17
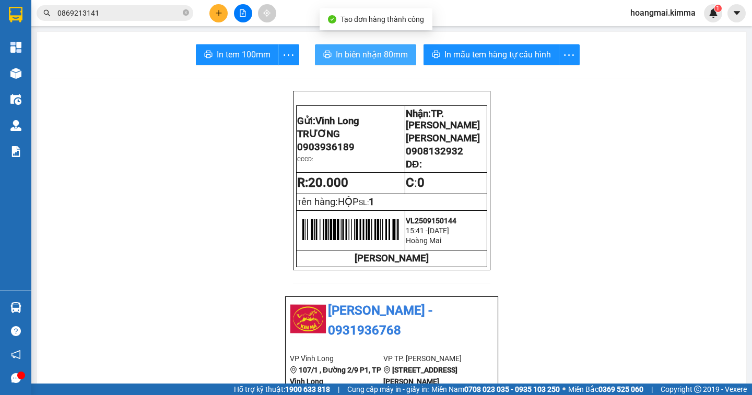
click at [345, 55] on span "In biên nhận 80mm" at bounding box center [372, 54] width 72 height 13
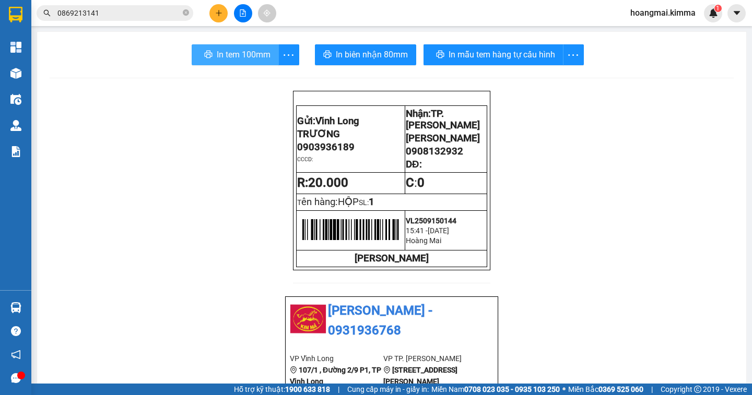
click at [244, 55] on span "In tem 100mm" at bounding box center [244, 54] width 54 height 13
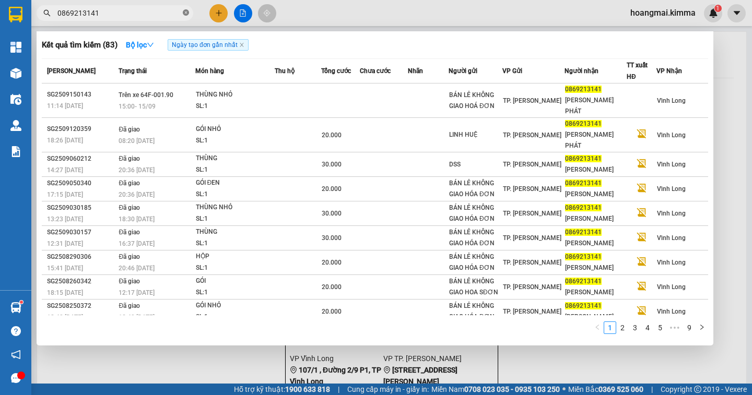
drag, startPoint x: 186, startPoint y: 13, endPoint x: 177, endPoint y: 15, distance: 9.5
click at [183, 13] on icon "close-circle" at bounding box center [186, 12] width 6 height 6
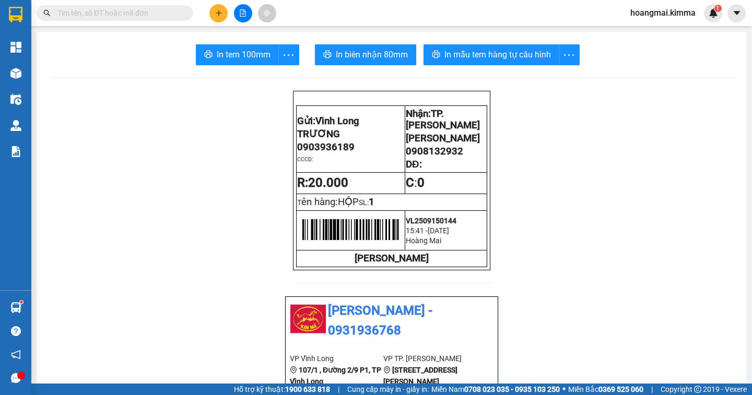
click at [168, 16] on input "text" at bounding box center [118, 12] width 123 height 11
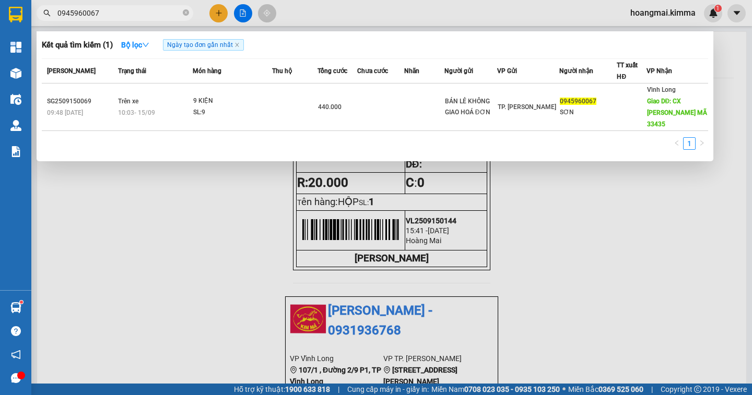
type input "0945960067"
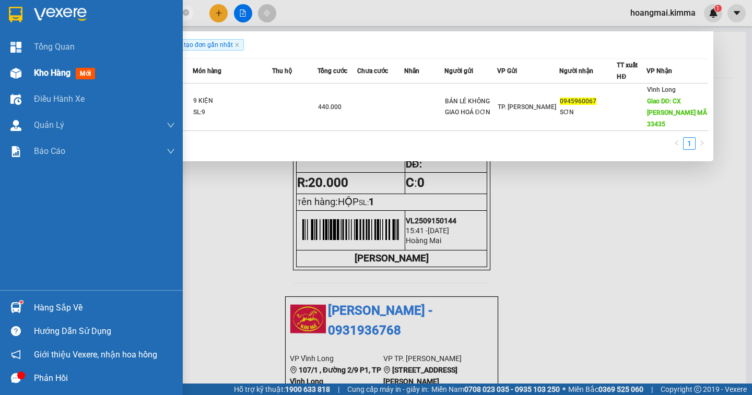
click at [55, 71] on span "Kho hàng" at bounding box center [52, 73] width 37 height 10
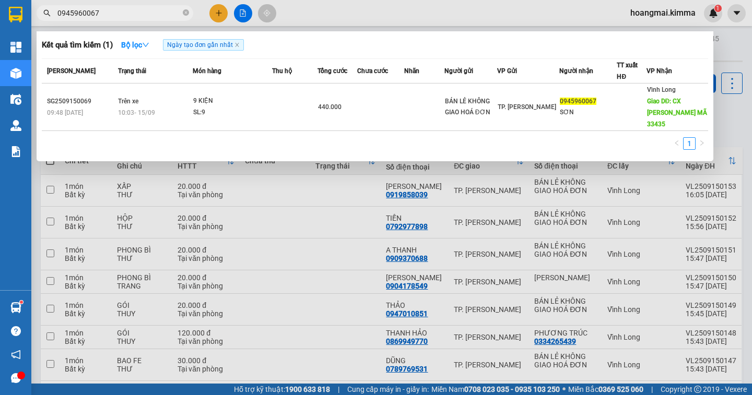
click at [722, 120] on div at bounding box center [376, 197] width 752 height 395
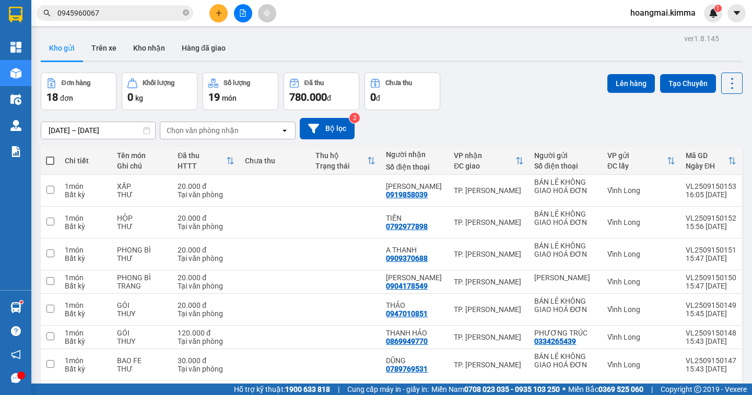
click at [221, 18] on button at bounding box center [218, 13] width 18 height 18
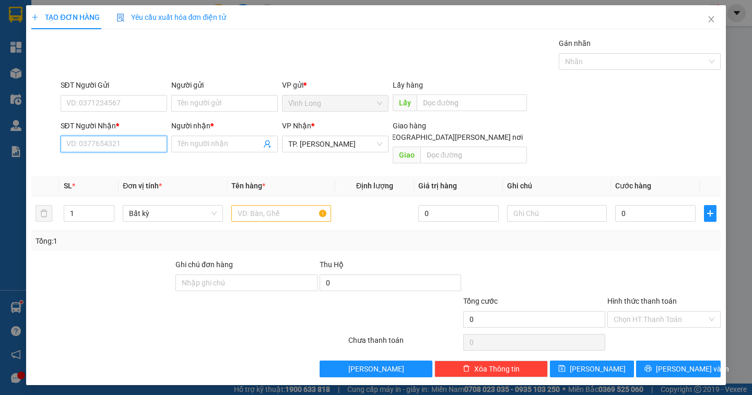
click at [93, 146] on input "SĐT Người Nhận *" at bounding box center [114, 144] width 106 height 17
drag, startPoint x: 93, startPoint y: 146, endPoint x: 0, endPoint y: 416, distance: 285.4
drag, startPoint x: 0, startPoint y: 416, endPoint x: 120, endPoint y: 145, distance: 295.9
click at [120, 145] on input "09" at bounding box center [114, 144] width 106 height 17
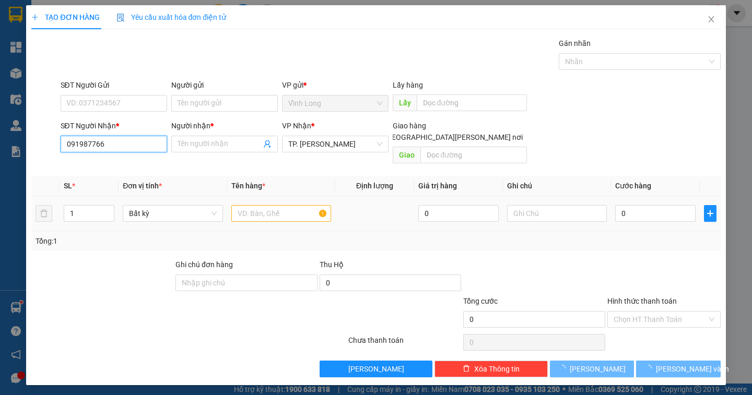
type input "0919877661"
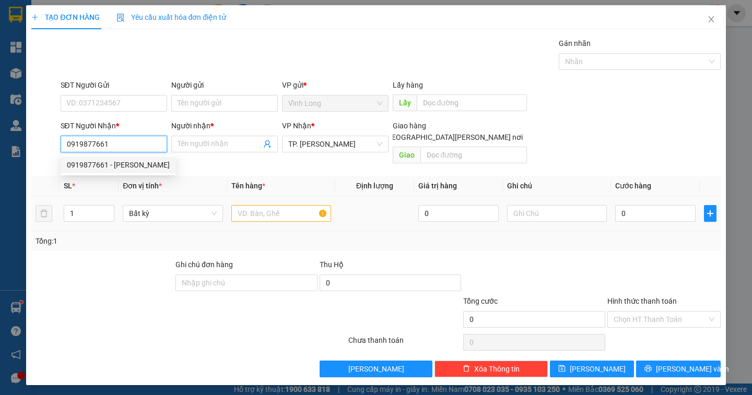
click at [129, 162] on div "0919877661 - CHỊ CHÍN" at bounding box center [118, 164] width 103 height 11
type input "CHỊ CHÍN"
type input "0919877661"
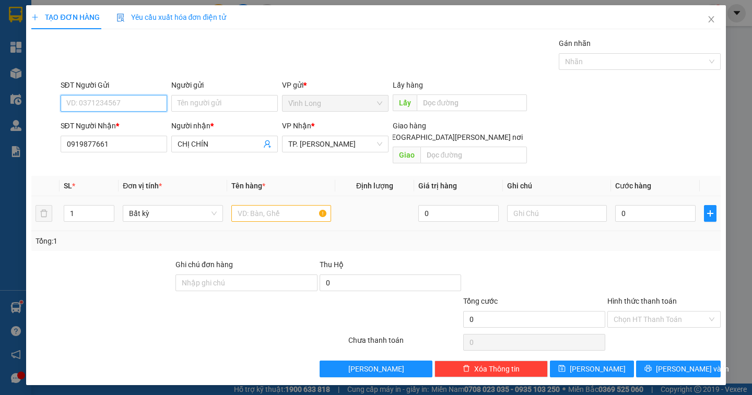
click at [124, 105] on input "SĐT Người Gửi" at bounding box center [114, 103] width 106 height 17
type input "0914520452"
click at [126, 119] on div "0914520452 - TY TY LÊ" at bounding box center [152, 123] width 170 height 11
type input "TY TY LÊ"
type input "0914520452"
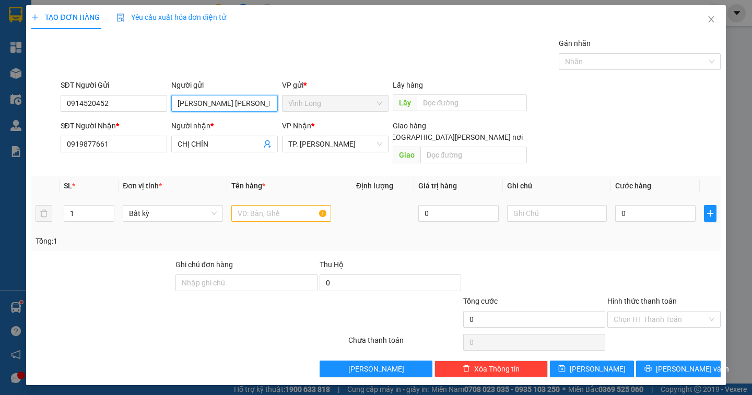
click at [221, 106] on input "TY TY LÊ" at bounding box center [224, 103] width 106 height 17
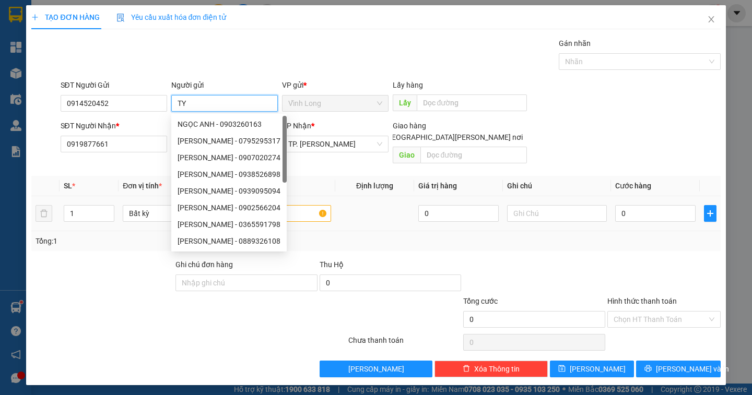
type input "T"
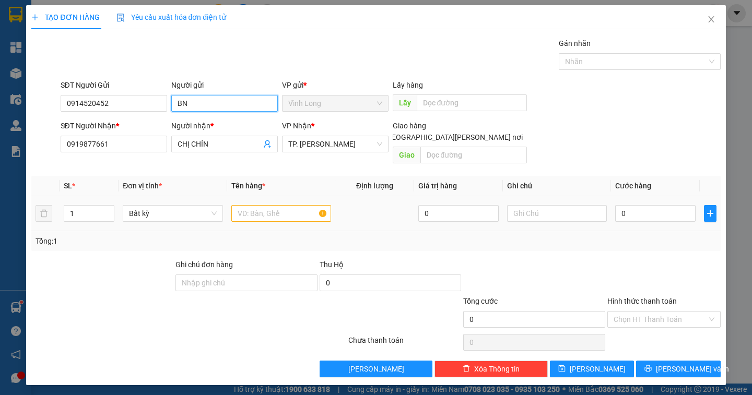
type input "B"
type input "BÁN"
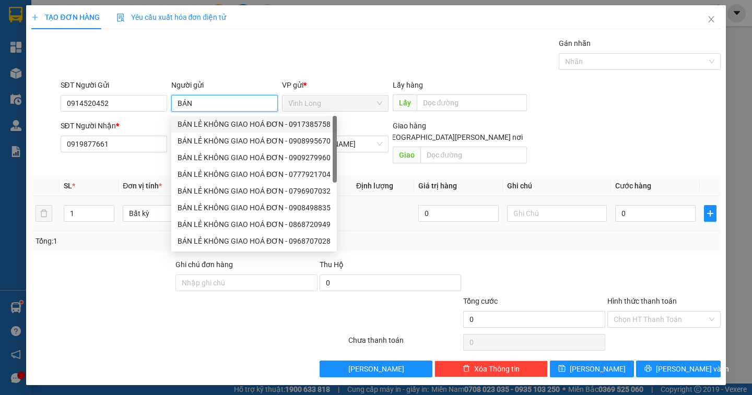
click at [241, 127] on div "BÁN LẺ KHÔNG GIAO HOÁ ĐƠN - 0917385758" at bounding box center [253, 123] width 153 height 11
type input "0917385758"
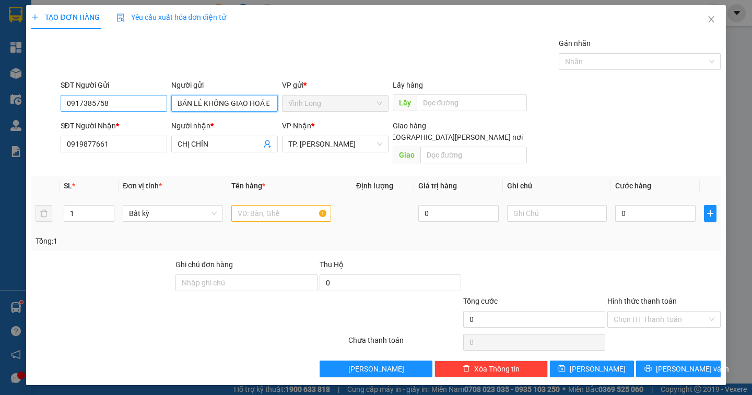
type input "BÁN LẺ KHÔNG GIAO HOÁ ĐƠN"
drag, startPoint x: 112, startPoint y: 107, endPoint x: 38, endPoint y: 109, distance: 74.7
click at [38, 109] on div "SĐT Người Gửi 0917385758 0917385758 Người gửi BÁN LẺ KHÔNG GIAO HOÁ ĐƠN VP gửi …" at bounding box center [375, 97] width 691 height 37
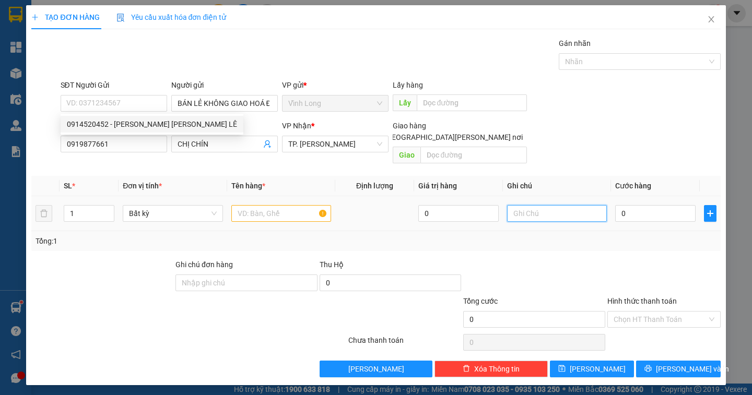
click at [544, 206] on input "text" at bounding box center [557, 213] width 100 height 17
type input "NGÂN"
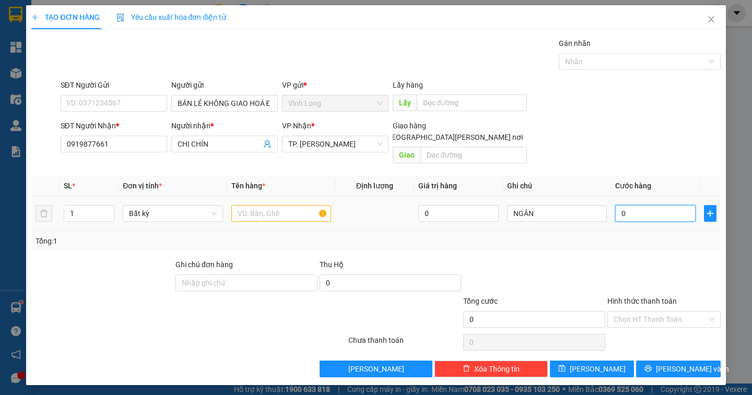
click at [636, 205] on input "0" at bounding box center [655, 213] width 80 height 17
type input "3"
type input "30"
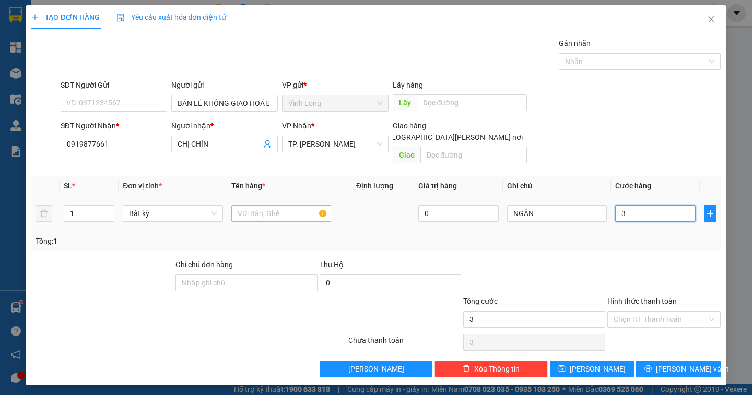
type input "30"
type input "30.000"
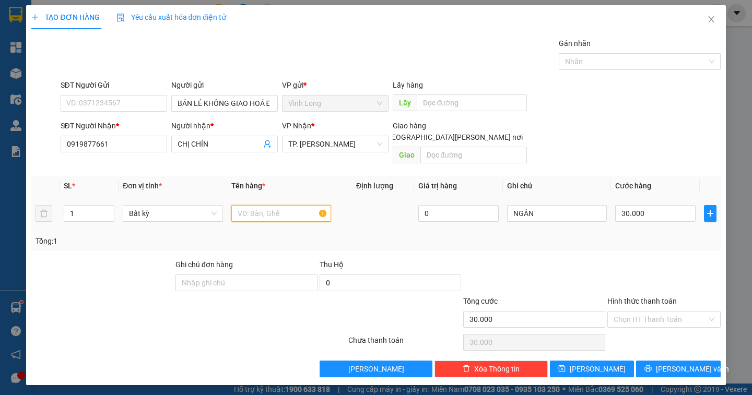
click at [274, 205] on input "text" at bounding box center [281, 213] width 100 height 17
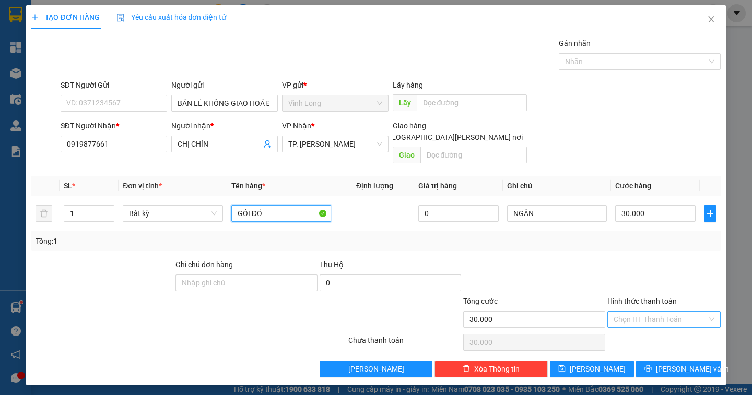
type input "GÓI ĐỎ"
click at [675, 312] on input "Hình thức thanh toán" at bounding box center [659, 320] width 93 height 16
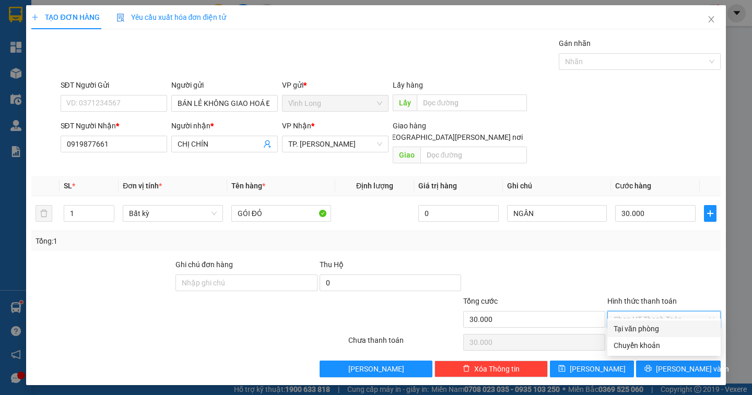
click at [667, 326] on div "Tại văn phòng" at bounding box center [663, 328] width 101 height 11
type input "0"
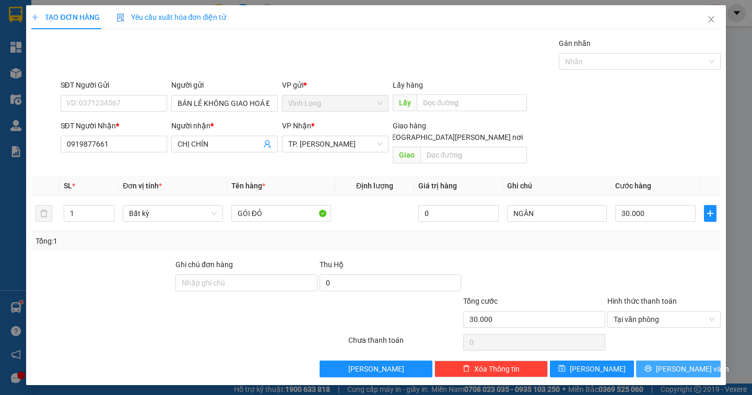
click at [669, 363] on span "[PERSON_NAME] và In" at bounding box center [692, 368] width 73 height 11
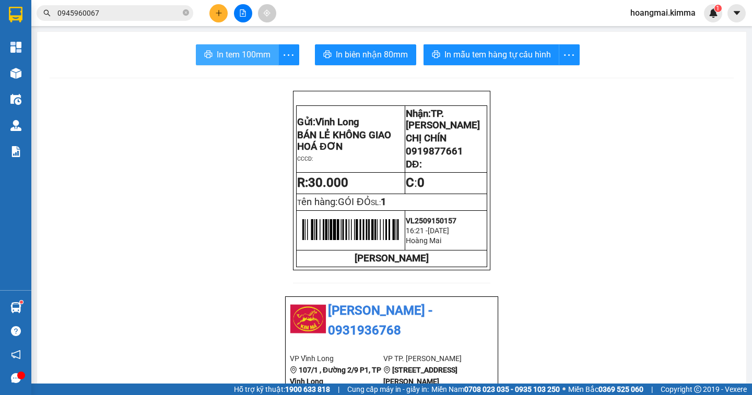
click at [247, 55] on span "In tem 100mm" at bounding box center [244, 54] width 54 height 13
drag, startPoint x: 460, startPoint y: 159, endPoint x: 404, endPoint y: 160, distance: 56.4
click at [406, 157] on p "0919877661" at bounding box center [446, 151] width 80 height 11
copy span "0919877661"
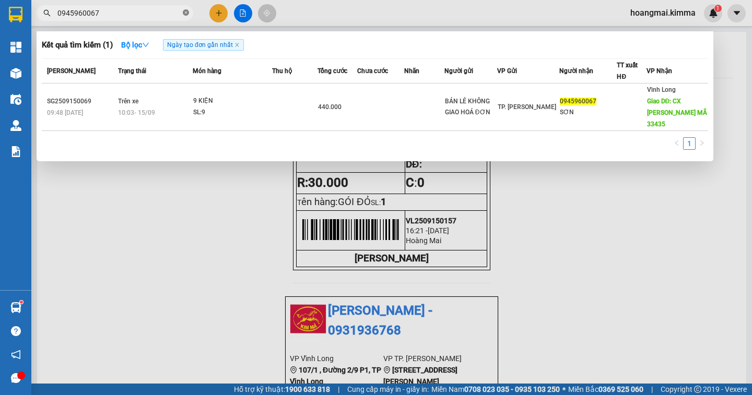
click at [184, 12] on icon "close-circle" at bounding box center [186, 12] width 6 height 6
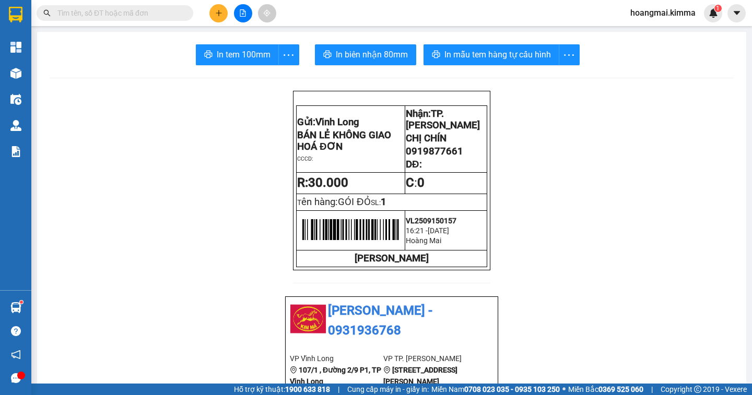
paste input "0919877661"
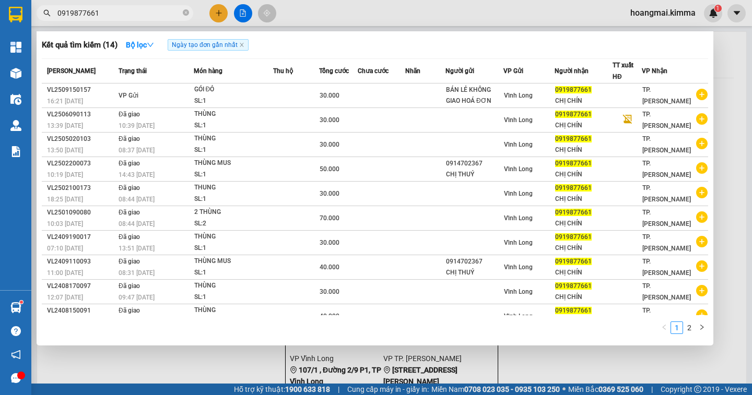
type input "0919877661"
click at [186, 11] on icon "close-circle" at bounding box center [186, 12] width 6 height 6
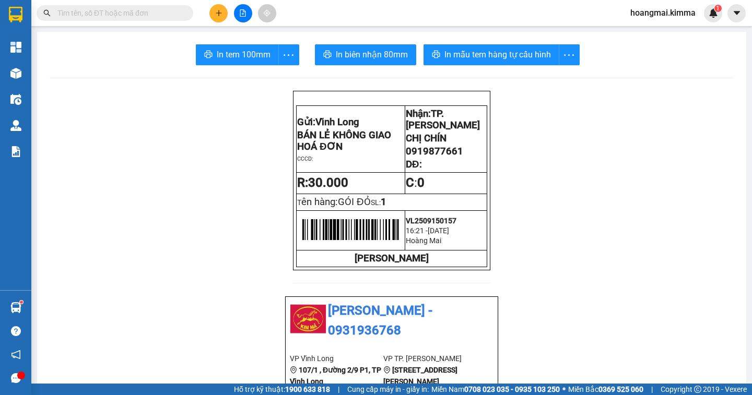
click at [154, 18] on input "text" at bounding box center [118, 12] width 123 height 11
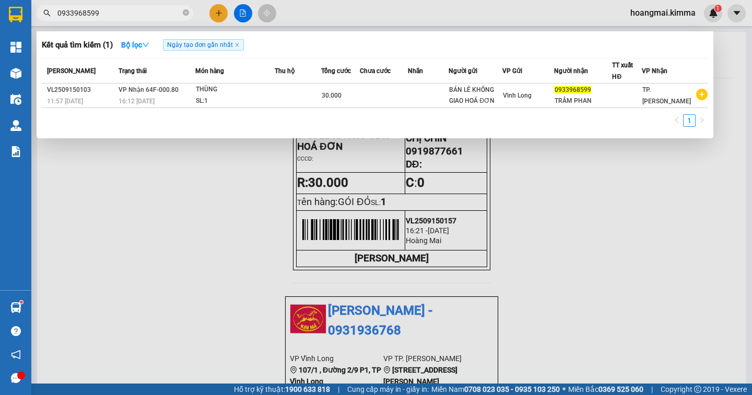
type input "0933968599"
click at [220, 15] on div at bounding box center [376, 197] width 752 height 395
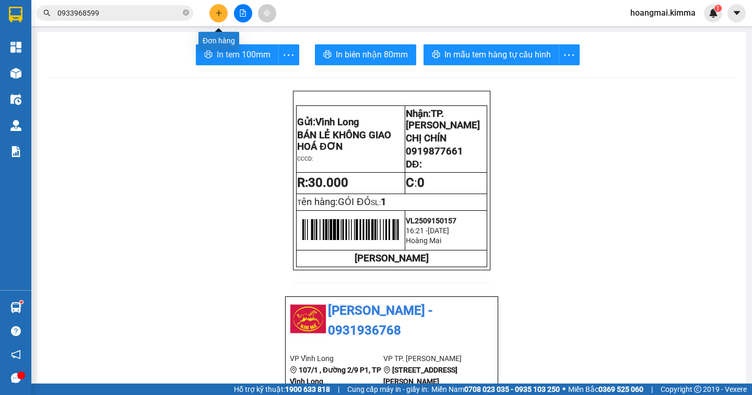
click at [222, 11] on icon "plus" at bounding box center [218, 12] width 7 height 7
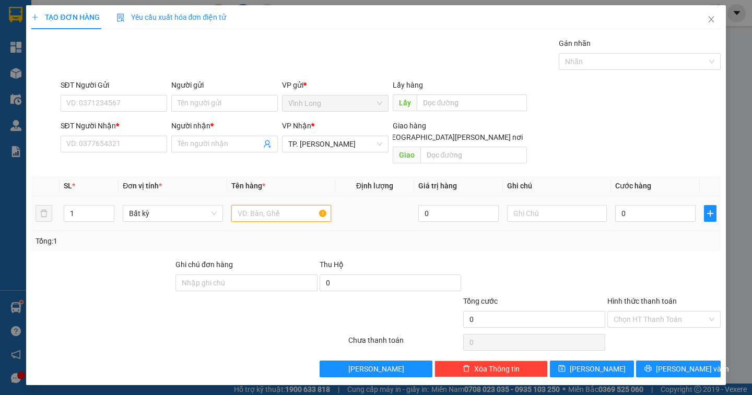
click at [258, 205] on input "text" at bounding box center [281, 213] width 100 height 17
type input "GÓI"
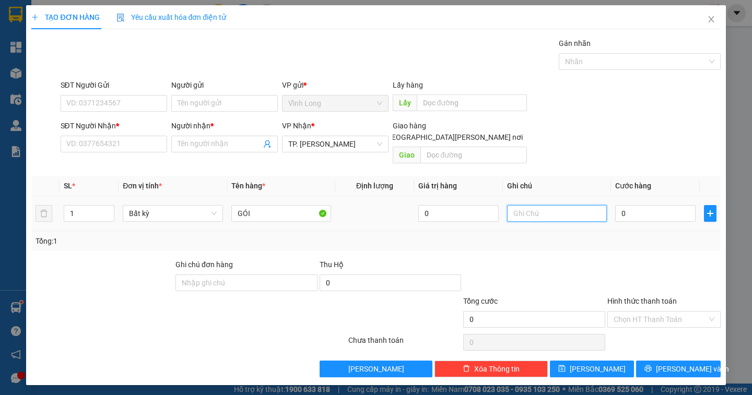
click at [539, 206] on input "text" at bounding box center [557, 213] width 100 height 17
type input "NGÂN"
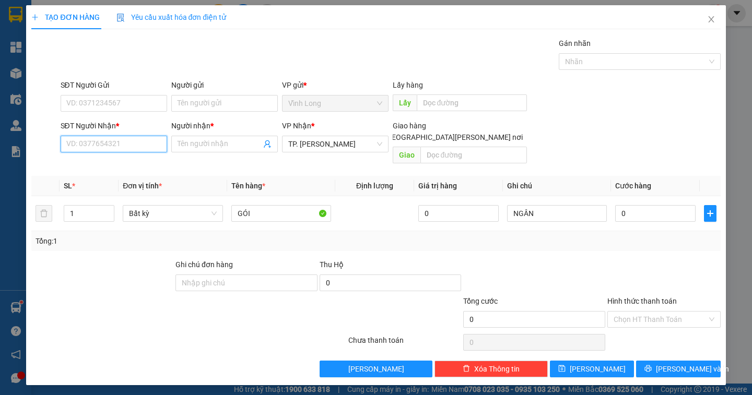
click at [115, 141] on input "SĐT Người Nhận *" at bounding box center [114, 144] width 106 height 17
type input "0937393061"
click at [120, 166] on div "0937393061 - SUBI" at bounding box center [114, 164] width 94 height 11
type input "SUBI"
type input "0937393061"
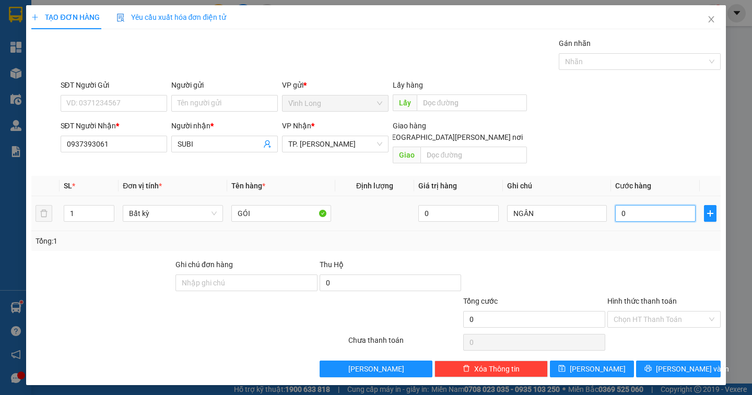
click at [654, 205] on input "0" at bounding box center [655, 213] width 80 height 17
type input "2"
type input "20"
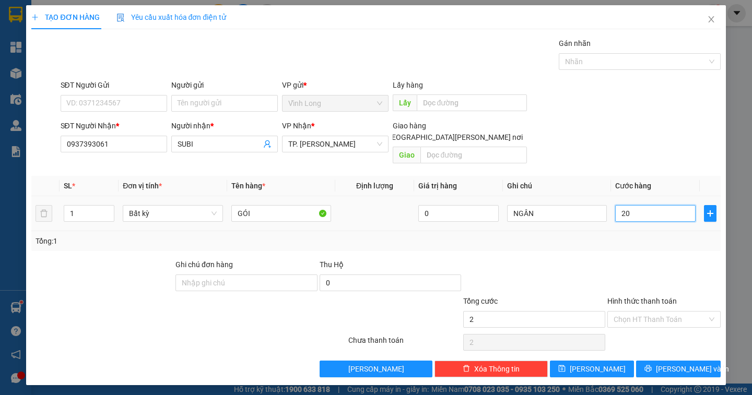
type input "20"
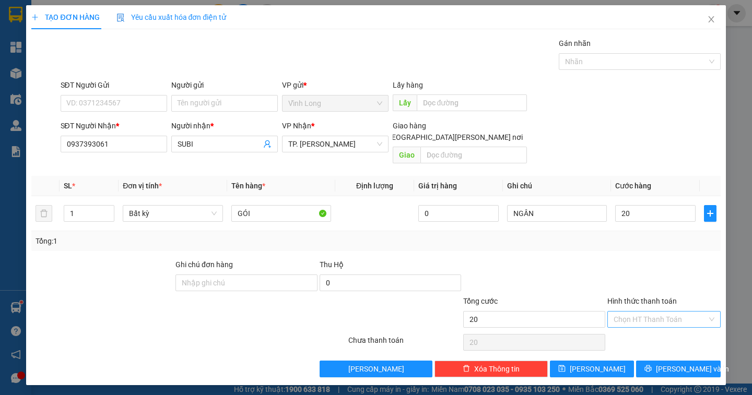
type input "20.000"
click at [693, 312] on input "Hình thức thanh toán" at bounding box center [659, 320] width 93 height 16
click at [674, 330] on div "Tại văn phòng" at bounding box center [663, 328] width 101 height 11
type input "0"
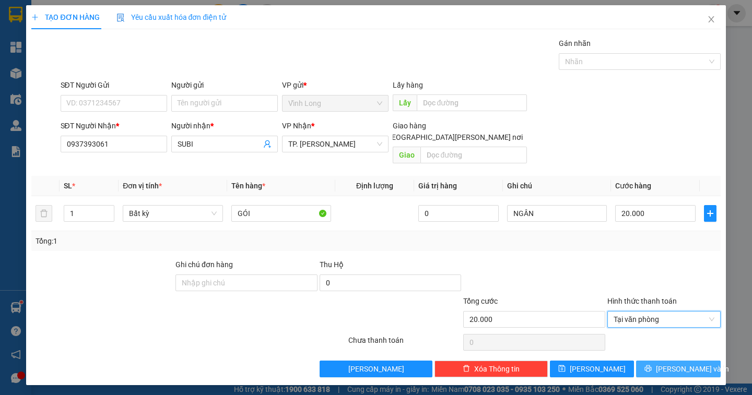
click at [675, 363] on span "[PERSON_NAME] và In" at bounding box center [692, 368] width 73 height 11
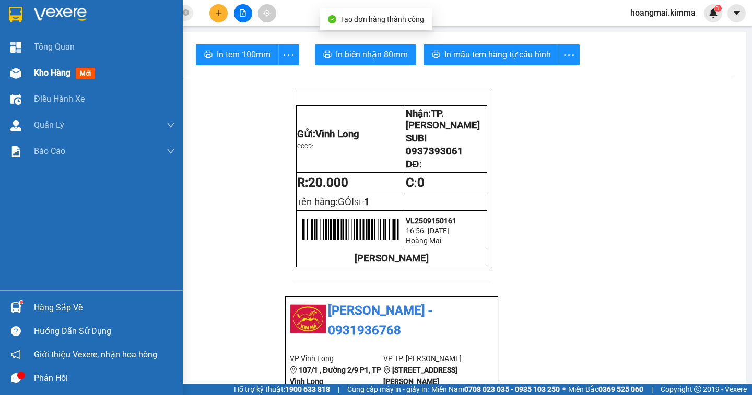
click at [57, 73] on span "Kho hàng" at bounding box center [52, 73] width 37 height 10
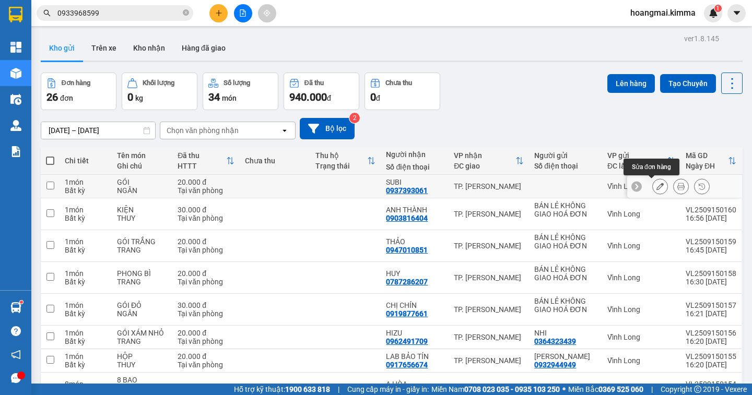
click at [656, 186] on icon at bounding box center [659, 186] width 7 height 7
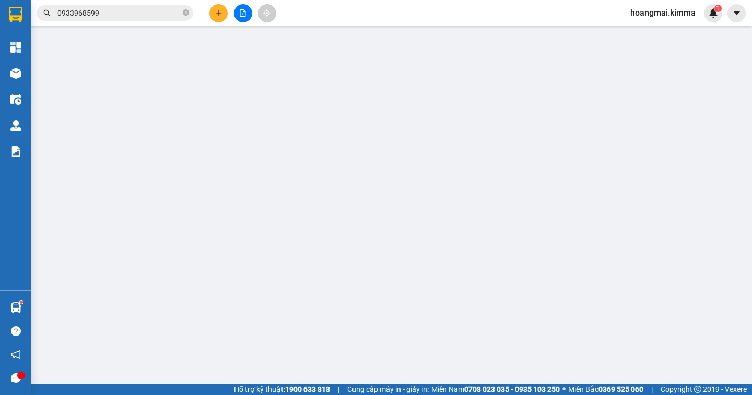
type input "0937393061"
type input "SUBI"
type input "20.000"
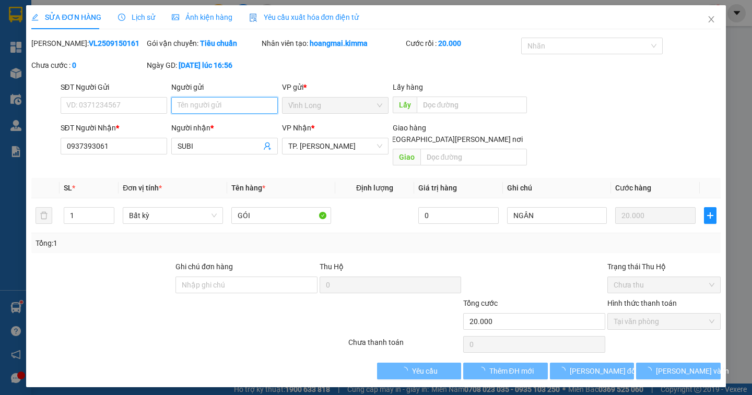
click at [184, 108] on input "Người gửi" at bounding box center [224, 105] width 106 height 17
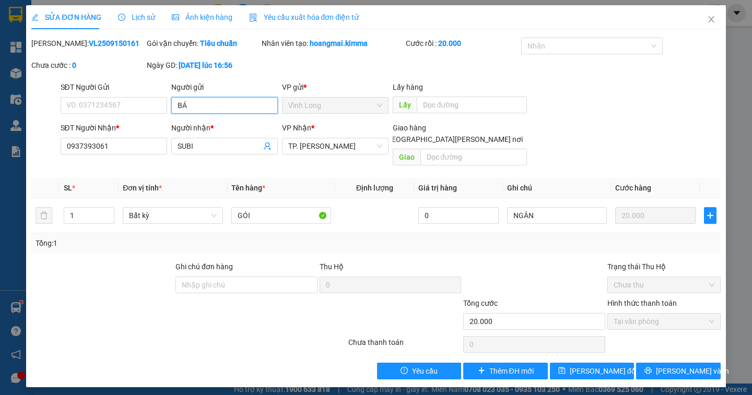
type input "BÁN"
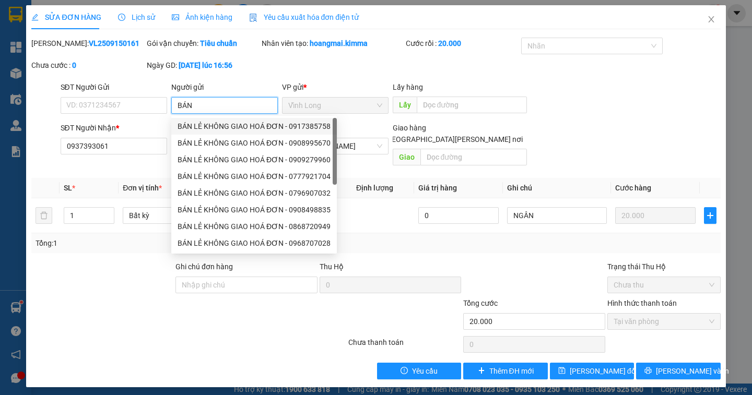
click at [230, 124] on div "BÁN LẺ KHÔNG GIAO HOÁ ĐƠN - 0917385758" at bounding box center [253, 126] width 153 height 11
type input "0917385758"
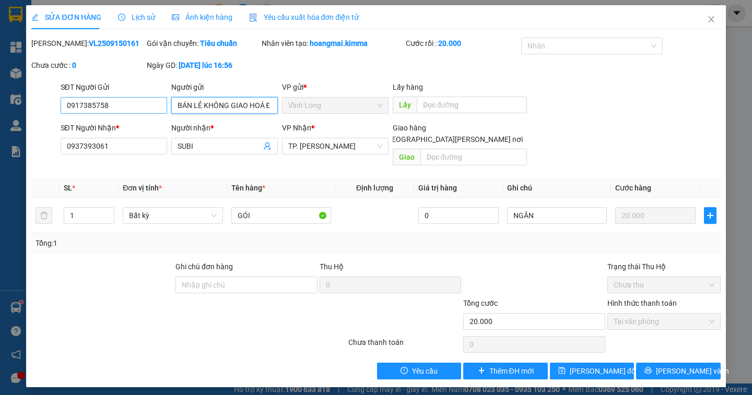
type input "BÁN LẺ KHÔNG GIAO HOÁ ĐƠN"
drag, startPoint x: 133, startPoint y: 109, endPoint x: 0, endPoint y: 109, distance: 133.1
click at [0, 109] on div "SỬA ĐƠN HÀNG Lịch sử Ảnh kiện hàng Yêu cầu xuất hóa đơn điện tử Total Paid Fee …" at bounding box center [376, 197] width 752 height 395
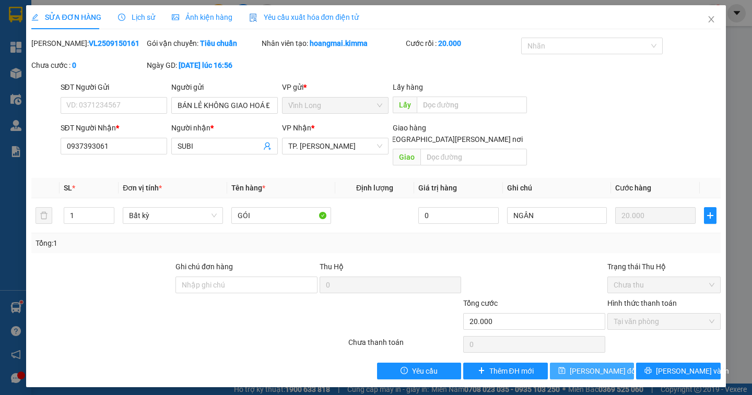
click at [611, 365] on span "Lưu thay đổi" at bounding box center [603, 370] width 67 height 11
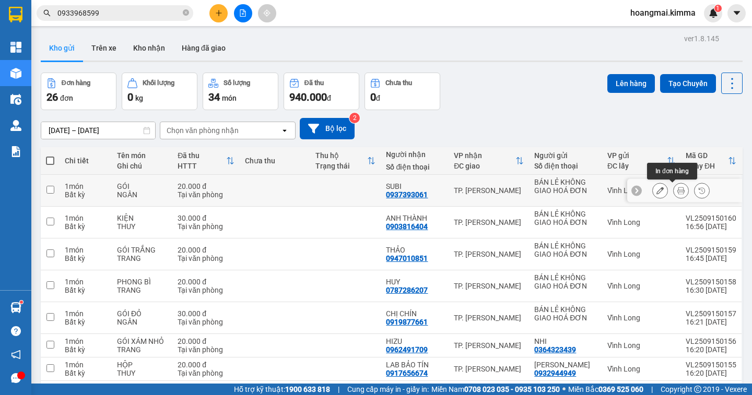
click at [673, 190] on button at bounding box center [680, 191] width 15 height 18
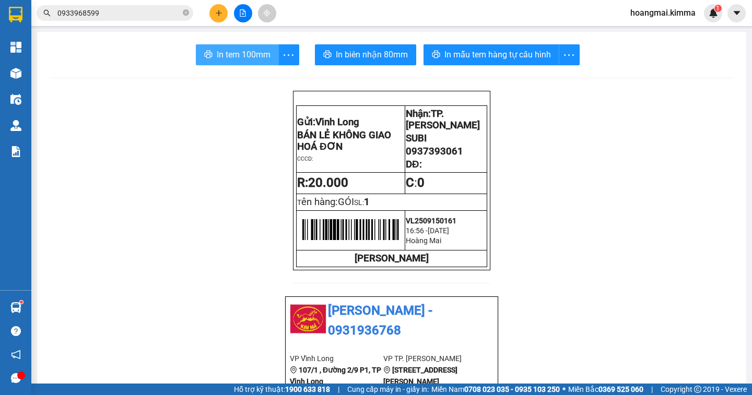
click at [262, 63] on button "In tem 100mm" at bounding box center [237, 54] width 83 height 21
click at [223, 17] on button at bounding box center [218, 13] width 18 height 18
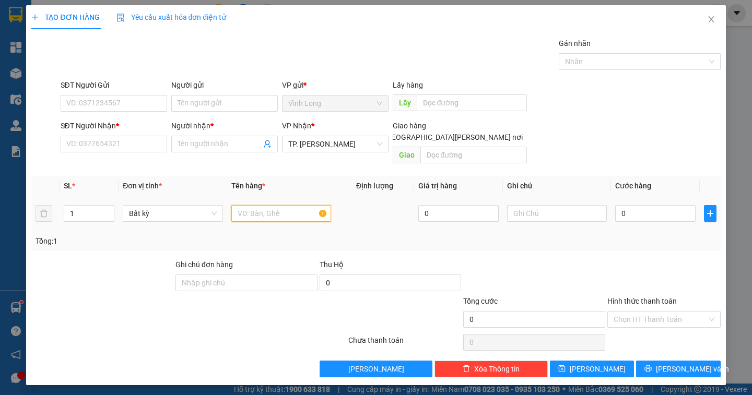
click at [268, 205] on input "text" at bounding box center [281, 213] width 100 height 17
type input "GÓI ĐỎ"
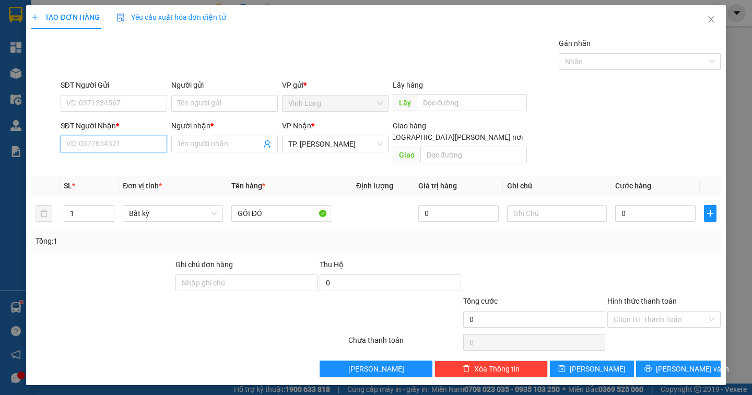
click at [109, 141] on input "SĐT Người Nhận *" at bounding box center [114, 144] width 106 height 17
type input "0972787578"
click at [123, 167] on div "0972787578 - DUY" at bounding box center [118, 164] width 103 height 11
type input "DUY"
type input "0972787578"
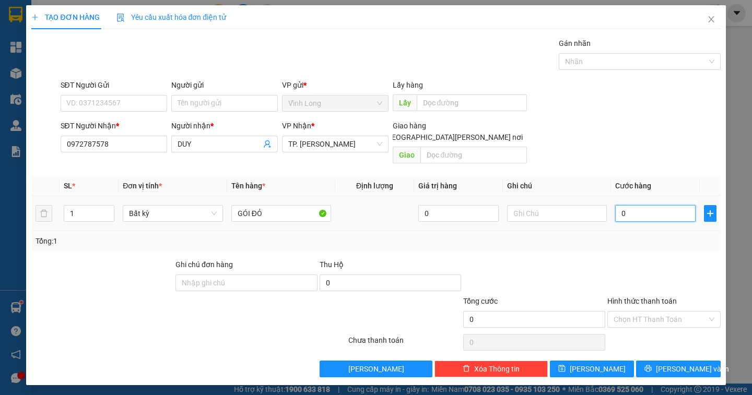
click at [620, 209] on input "0" at bounding box center [655, 213] width 80 height 17
type input "2"
type input "20"
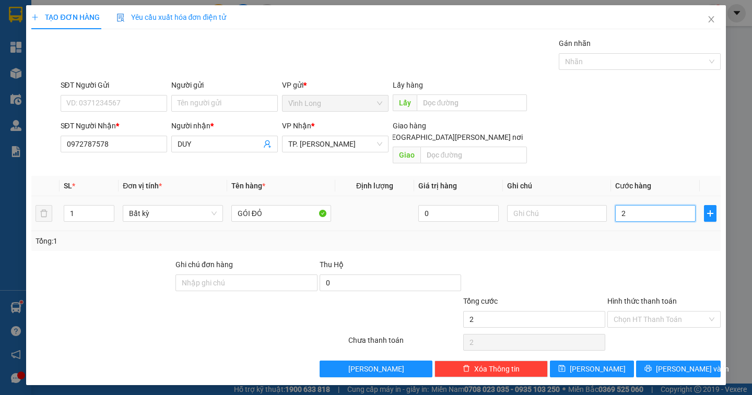
type input "20"
type input "20.000"
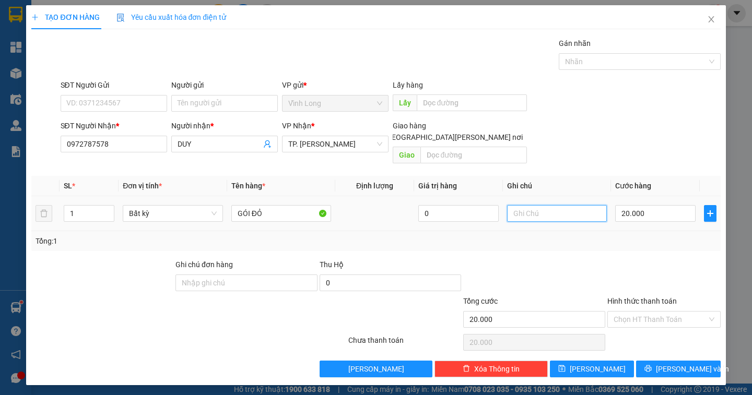
click at [550, 205] on input "text" at bounding box center [557, 213] width 100 height 17
type input "NGÂN"
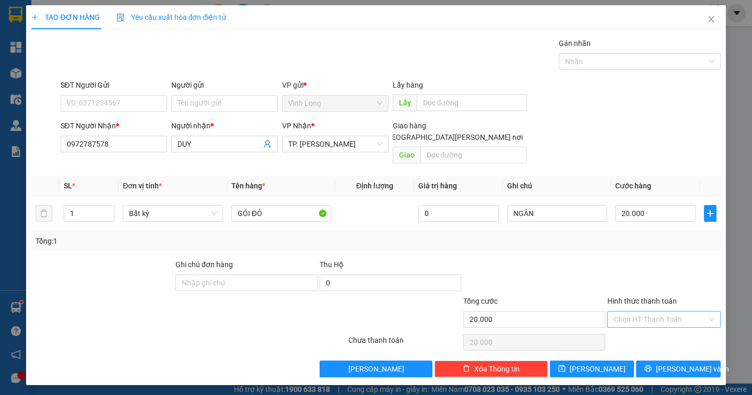
click at [657, 312] on input "Hình thức thanh toán" at bounding box center [659, 320] width 93 height 16
click at [655, 327] on div "Tại văn phòng" at bounding box center [663, 328] width 101 height 11
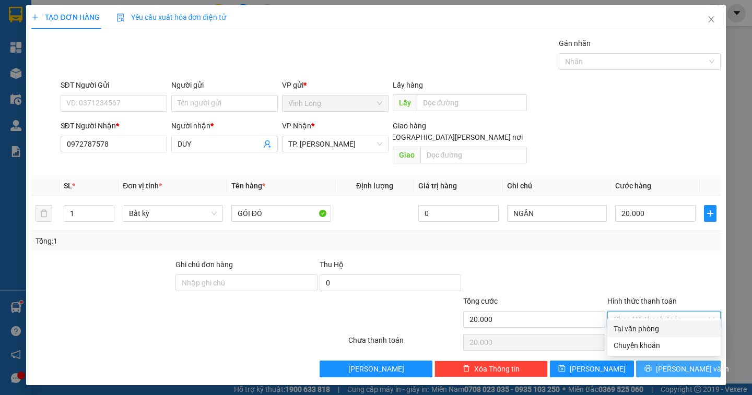
type input "0"
click at [676, 363] on span "[PERSON_NAME] và In" at bounding box center [692, 368] width 73 height 11
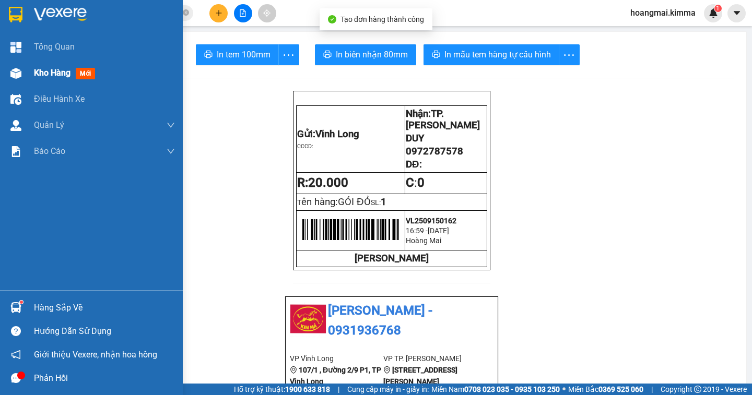
click at [45, 74] on span "Kho hàng" at bounding box center [52, 73] width 37 height 10
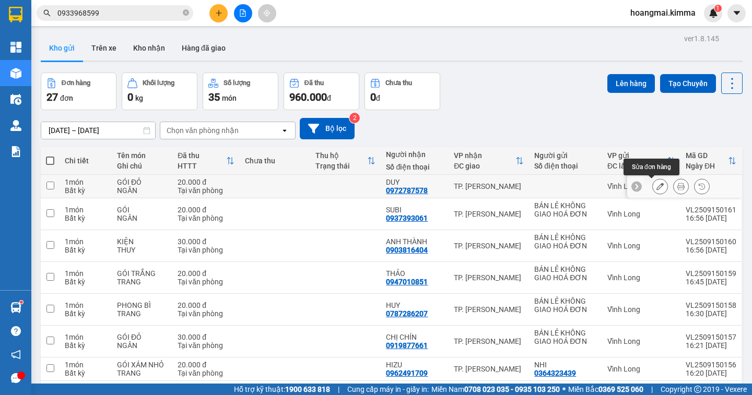
click at [656, 186] on icon at bounding box center [659, 186] width 7 height 7
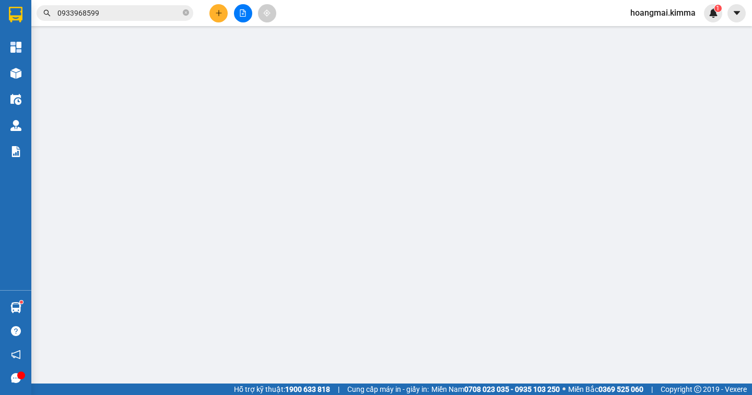
type input "0972787578"
type input "DUY"
type input "20.000"
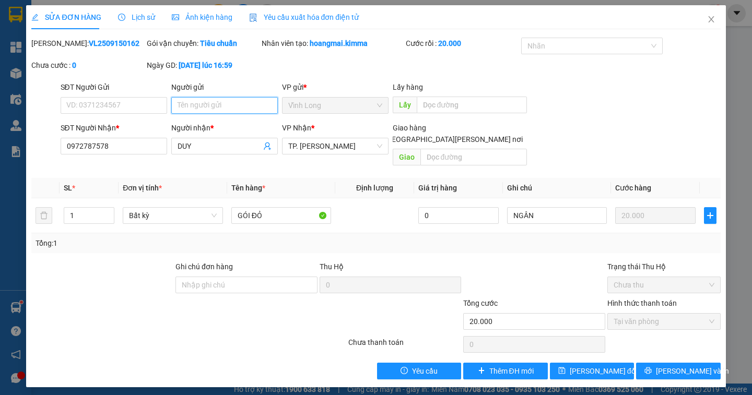
click at [191, 106] on input "Người gửi" at bounding box center [224, 105] width 106 height 17
type input "BÁN"
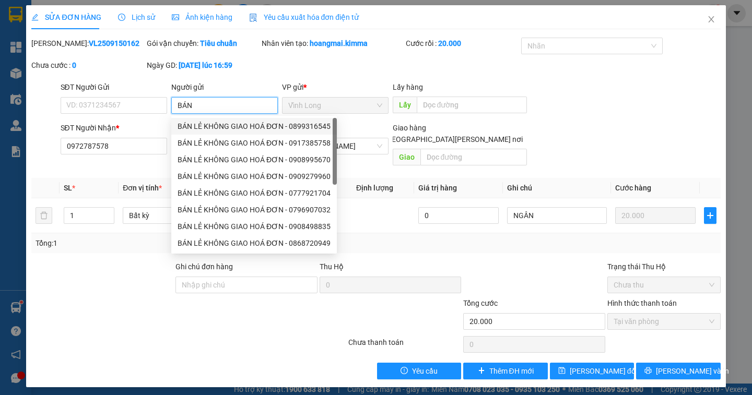
drag, startPoint x: 223, startPoint y: 126, endPoint x: 175, endPoint y: 115, distance: 49.8
click at [223, 126] on div "BÁN LẺ KHÔNG GIAO HOÁ ĐƠN - 0899316545" at bounding box center [253, 126] width 153 height 11
type input "0899316545"
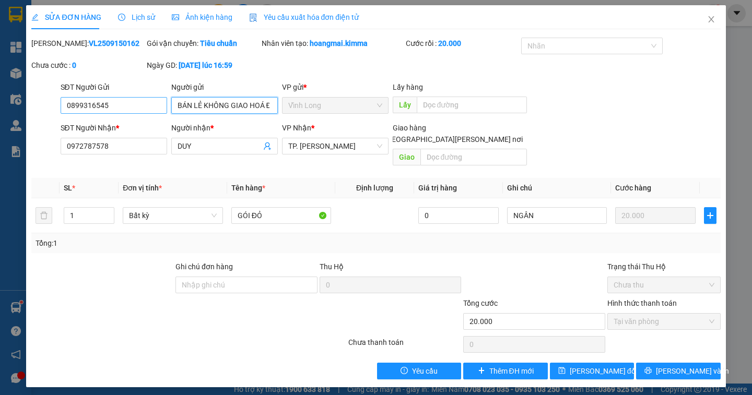
type input "BÁN LẺ KHÔNG GIAO HOÁ ĐƠN"
drag, startPoint x: 133, startPoint y: 105, endPoint x: 72, endPoint y: 102, distance: 60.6
click at [72, 102] on input "0899316545" at bounding box center [114, 105] width 106 height 17
type input "0"
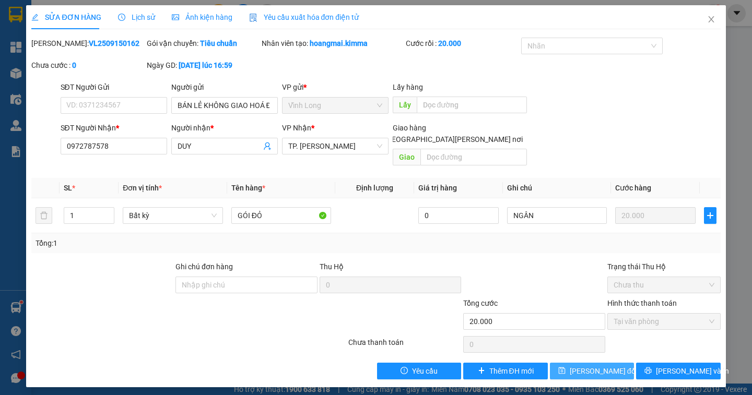
click at [604, 365] on span "Lưu thay đổi" at bounding box center [603, 370] width 67 height 11
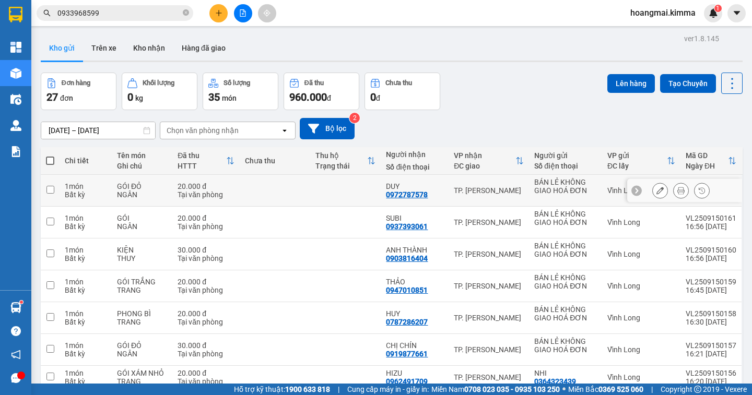
click at [677, 192] on icon at bounding box center [680, 190] width 7 height 7
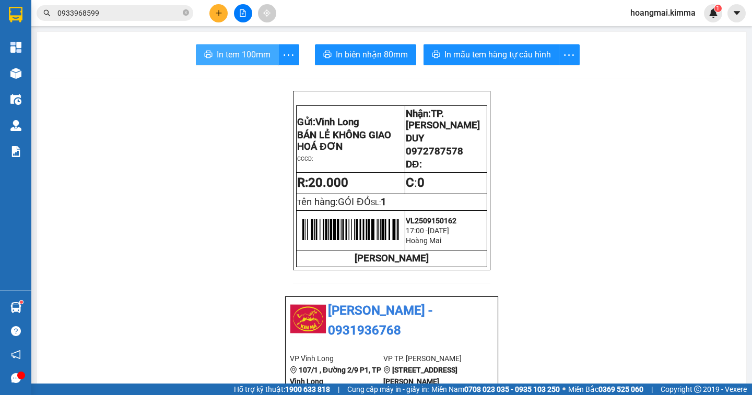
click at [244, 54] on span "In tem 100mm" at bounding box center [244, 54] width 54 height 13
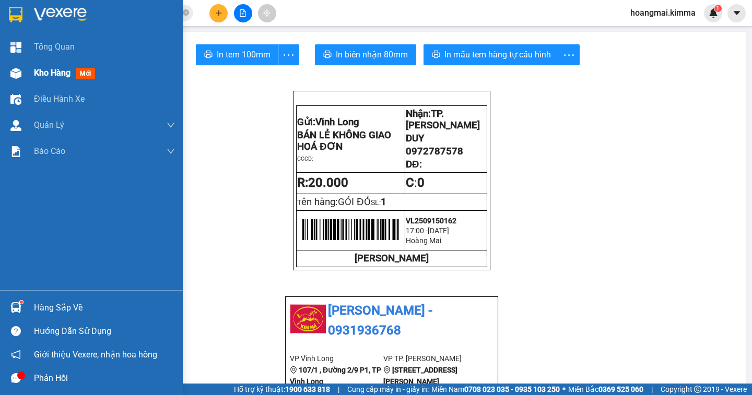
click at [51, 78] on div "Kho hàng mới" at bounding box center [66, 72] width 65 height 13
